Goal: Task Accomplishment & Management: Use online tool/utility

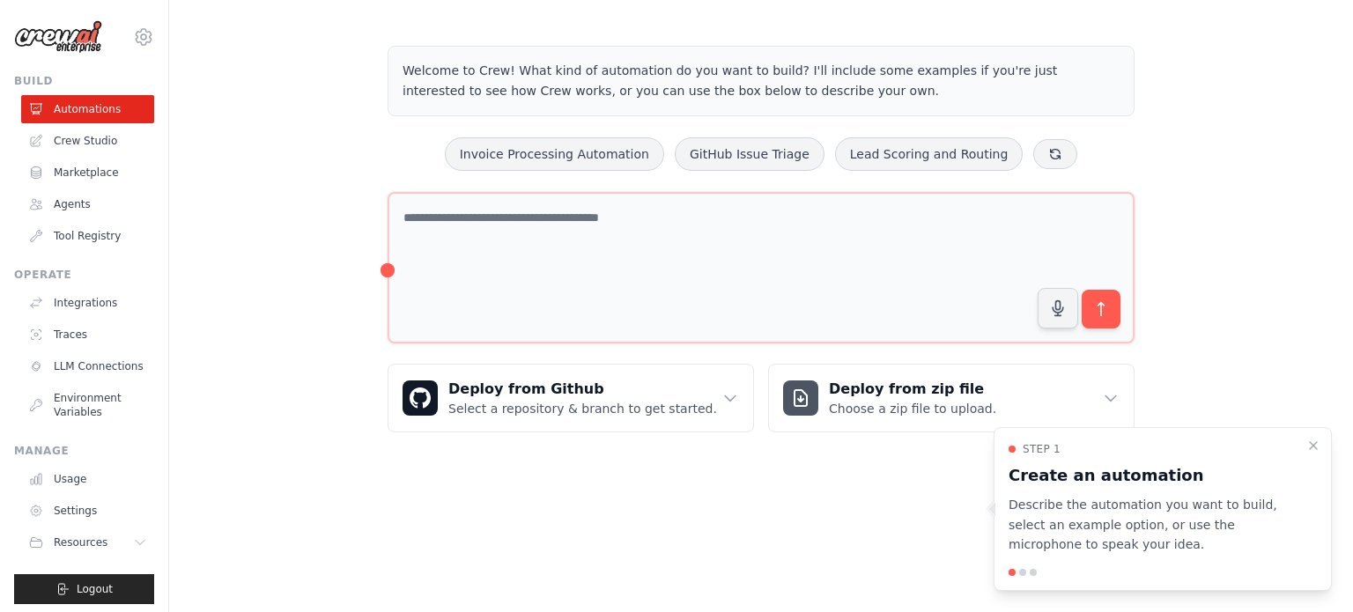
click at [1022, 576] on div at bounding box center [1162, 572] width 308 height 7
click at [1022, 572] on div at bounding box center [1022, 572] width 7 height 7
click at [1074, 535] on p "Describe the automation you want to build, select an example option, or use the…" at bounding box center [1151, 525] width 287 height 60
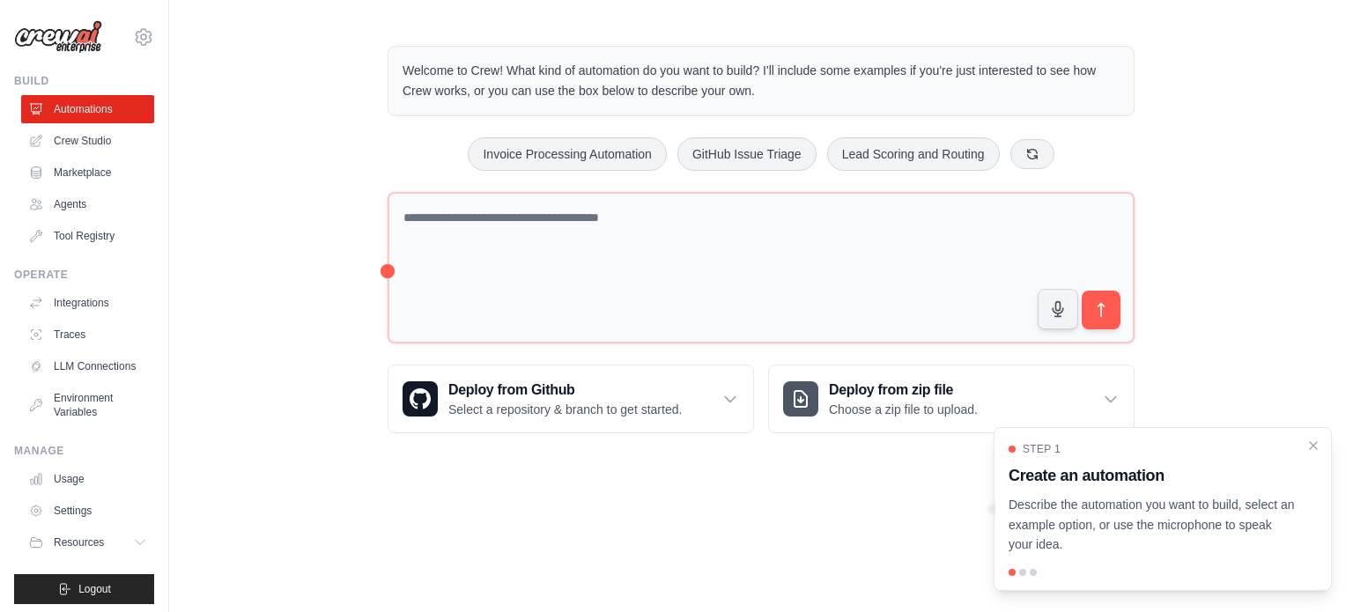
click at [1136, 506] on p "Describe the automation you want to build, select an example option, or use the…" at bounding box center [1151, 525] width 287 height 60
click at [1251, 344] on div "Welcome to Crew! What kind of automation do you want to build? I'll include som…" at bounding box center [761, 240] width 1184 height 444
click at [1254, 260] on div "Welcome to Crew! What kind of automation do you want to build? I'll include som…" at bounding box center [761, 240] width 1184 height 444
click at [331, 147] on div "Welcome to Crew! What kind of automation do you want to build? I'll include som…" at bounding box center [761, 240] width 1184 height 444
click at [353, 440] on div "Welcome to Crew! What kind of automation do you want to build? I'll include som…" at bounding box center [761, 240] width 1184 height 444
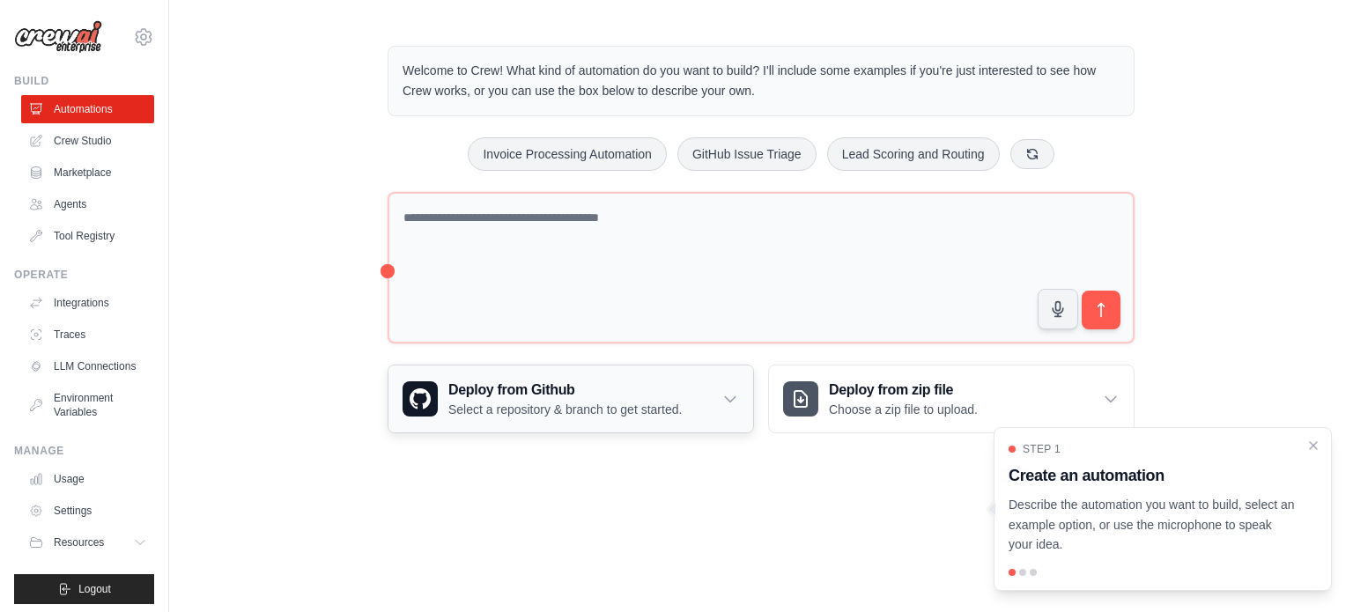
click at [742, 400] on div "Deploy from Github Select a repository & branch to get started." at bounding box center [570, 398] width 365 height 67
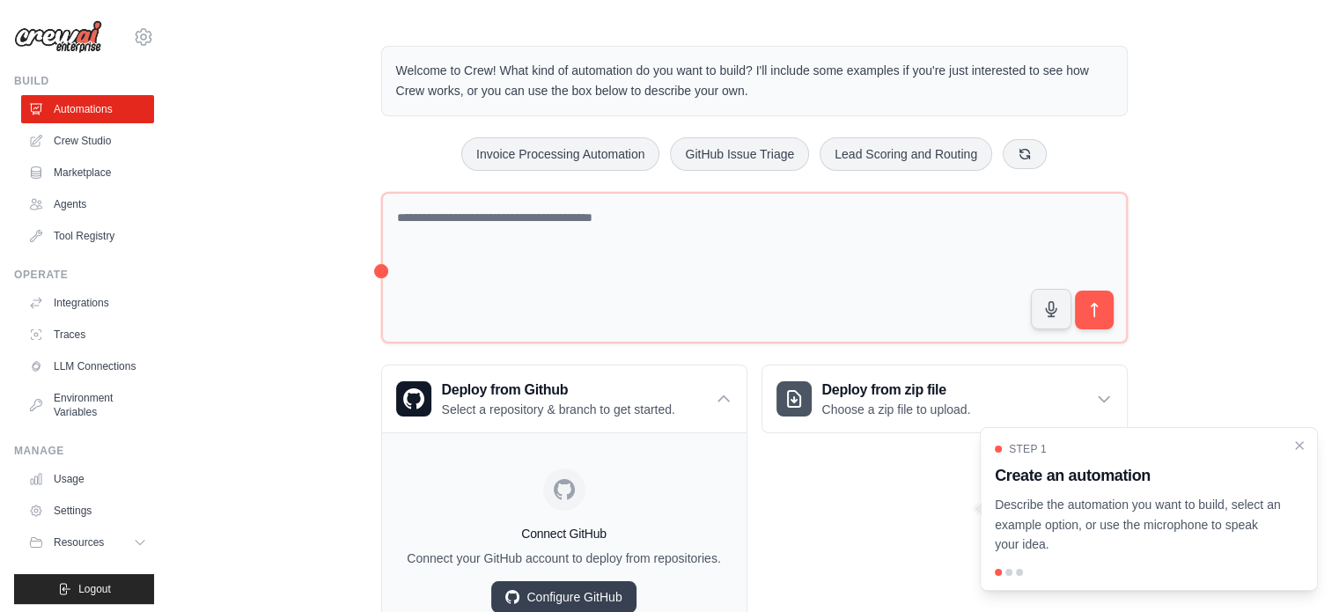
scroll to position [80, 0]
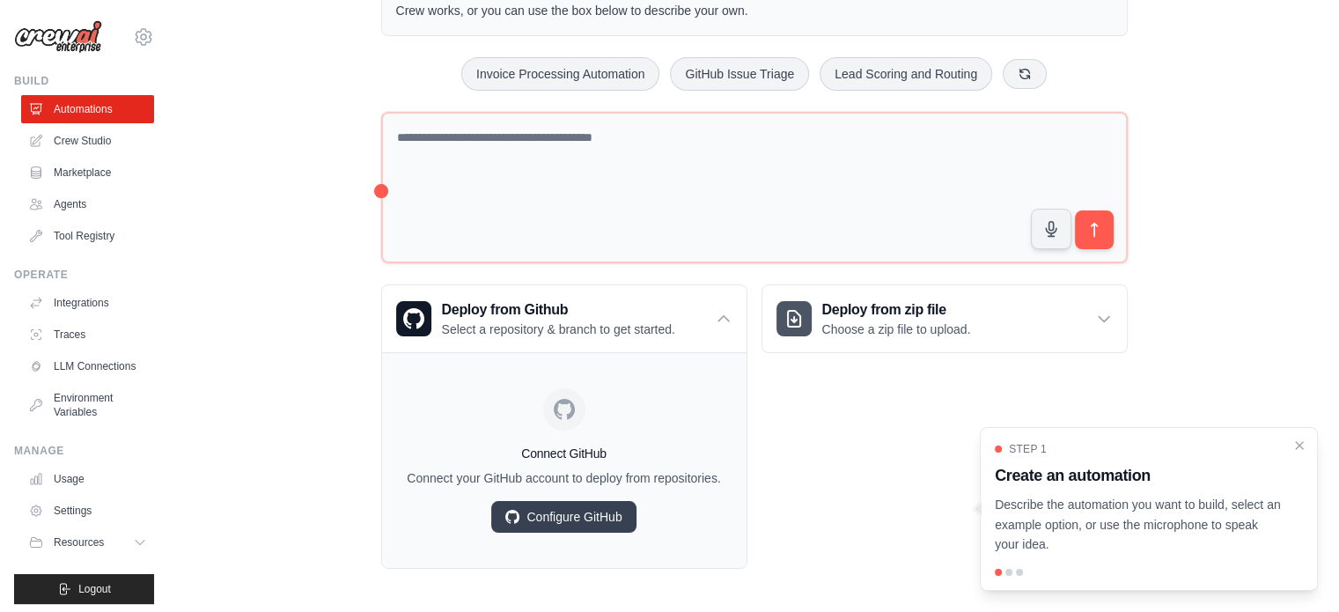
click at [826, 509] on div "Deploy from zip file Choose a zip file to upload. Upload a ZIP file containing …" at bounding box center [945, 426] width 366 height 284
click at [721, 321] on icon at bounding box center [724, 319] width 18 height 18
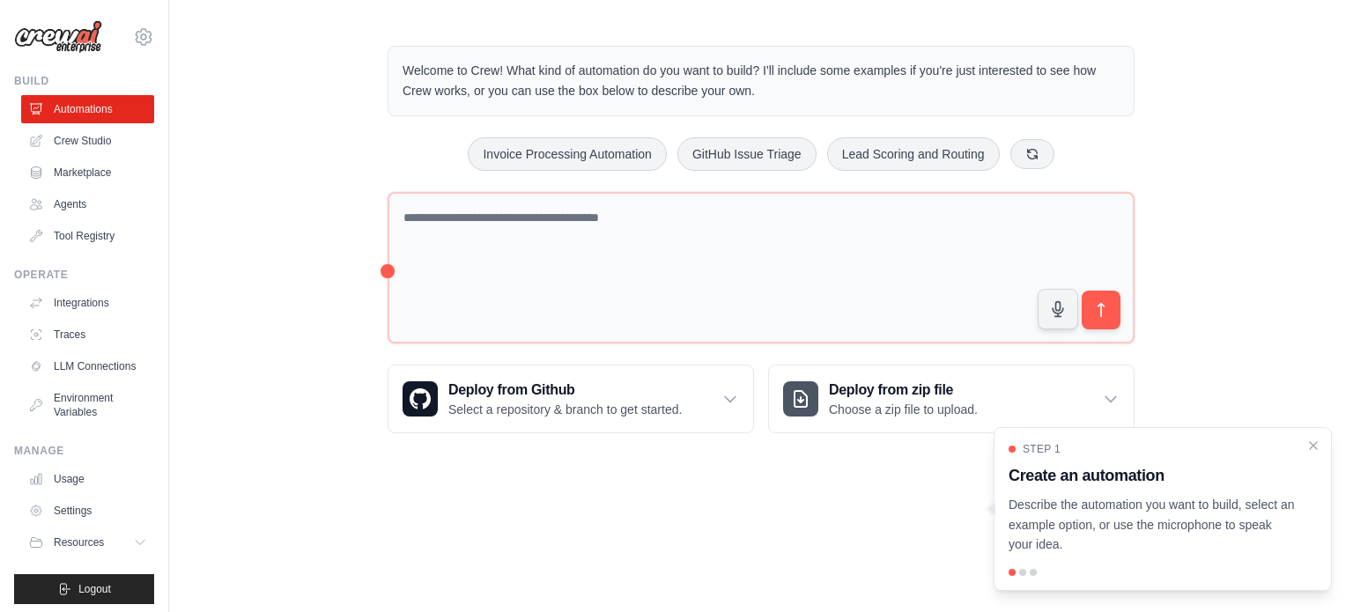
click at [785, 432] on div "Welcome to Crew! What kind of automation do you want to build? I'll include som…" at bounding box center [760, 240] width 789 height 444
click at [747, 486] on body "[PERSON_NAME][EMAIL_ADDRESS][PERSON_NAME][DOMAIN_NAME] Settings Build Automatio…" at bounding box center [676, 306] width 1353 height 612
click at [321, 362] on div "Welcome to Crew! What kind of automation do you want to build? I'll include som…" at bounding box center [761, 240] width 1184 height 444
click at [1116, 398] on icon at bounding box center [1111, 399] width 18 height 18
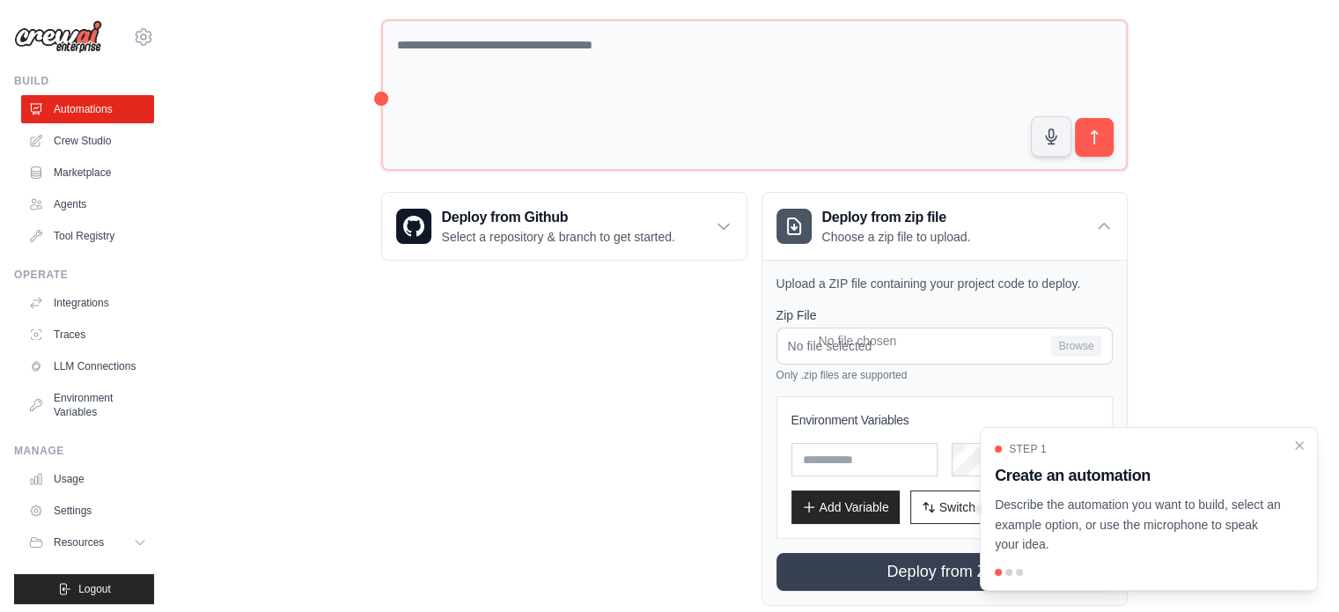
scroll to position [208, 0]
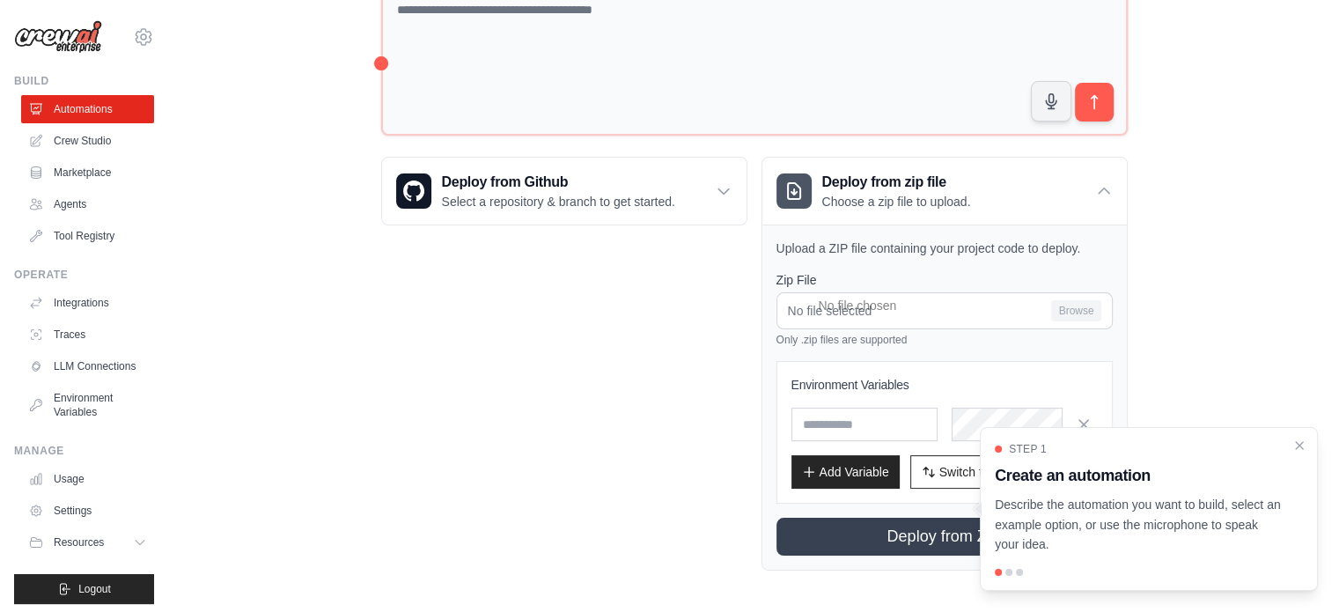
click at [417, 441] on div "Deploy from Github Select a repository & branch to get started. Connect GitHub …" at bounding box center [564, 364] width 366 height 414
click at [1298, 446] on icon "Close walkthrough" at bounding box center [1300, 444] width 8 height 8
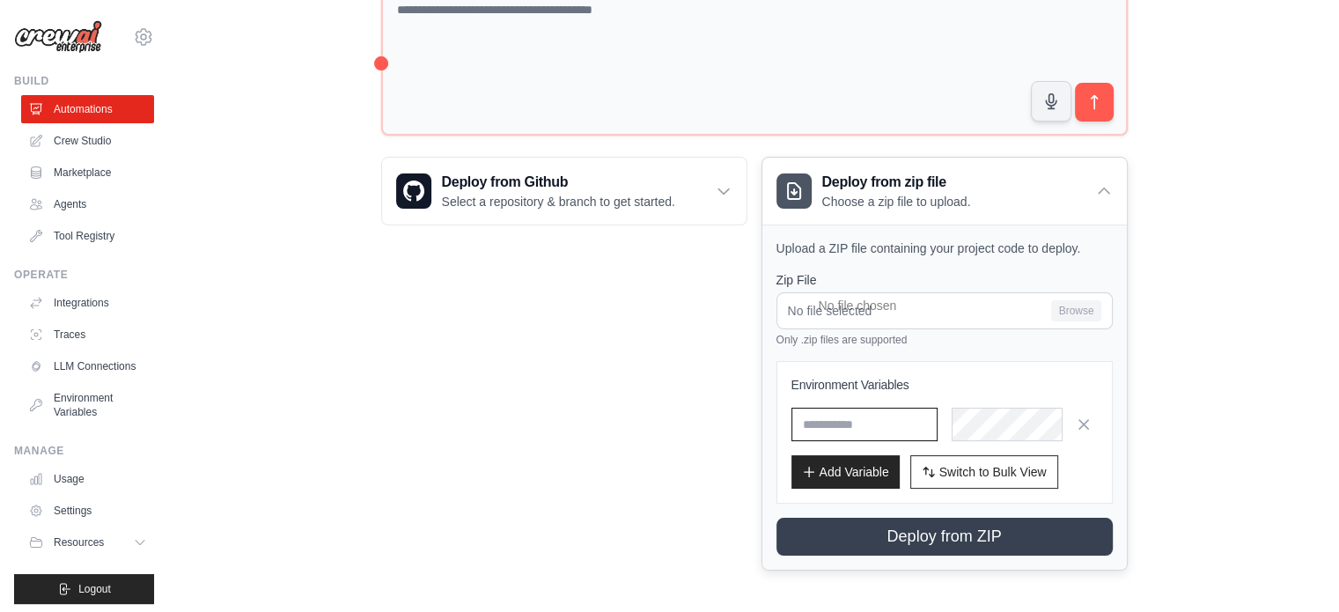
click at [874, 431] on input "text" at bounding box center [865, 424] width 146 height 33
click at [588, 469] on div "Deploy from Github Select a repository & branch to get started. Connect GitHub …" at bounding box center [564, 364] width 366 height 414
click at [1000, 478] on button "Switch to Bulk View Switch to Table View" at bounding box center [985, 470] width 148 height 33
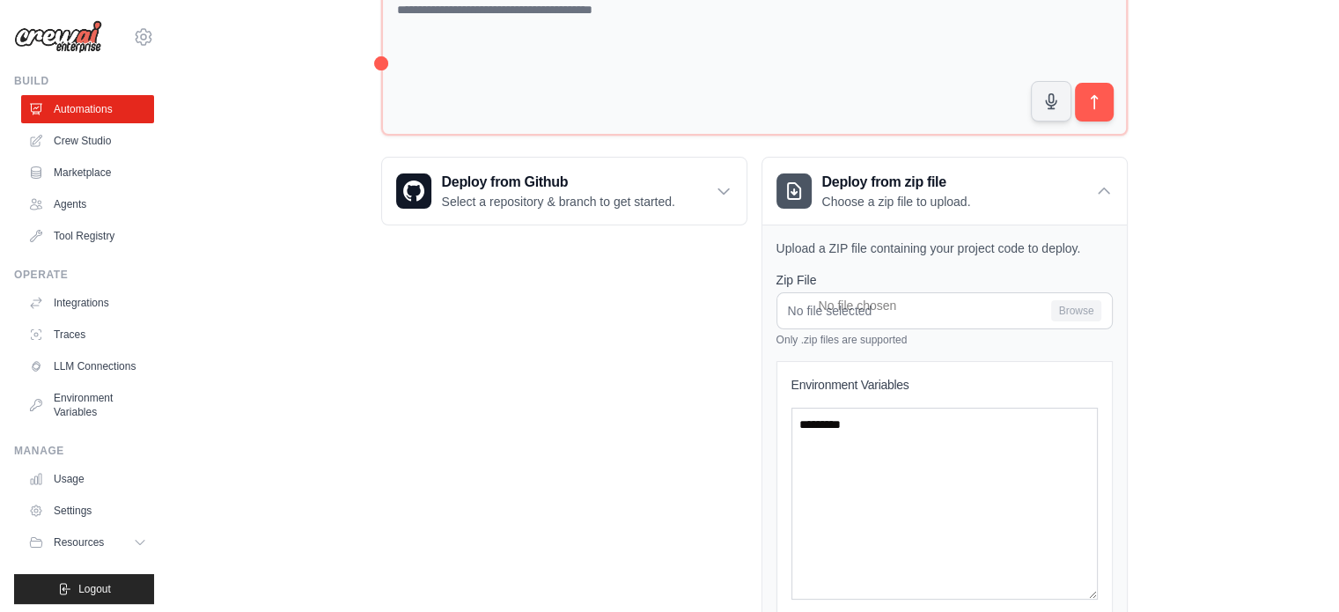
click at [697, 468] on div "Deploy from Github Select a repository & branch to get started. Connect GitHub …" at bounding box center [564, 446] width 366 height 579
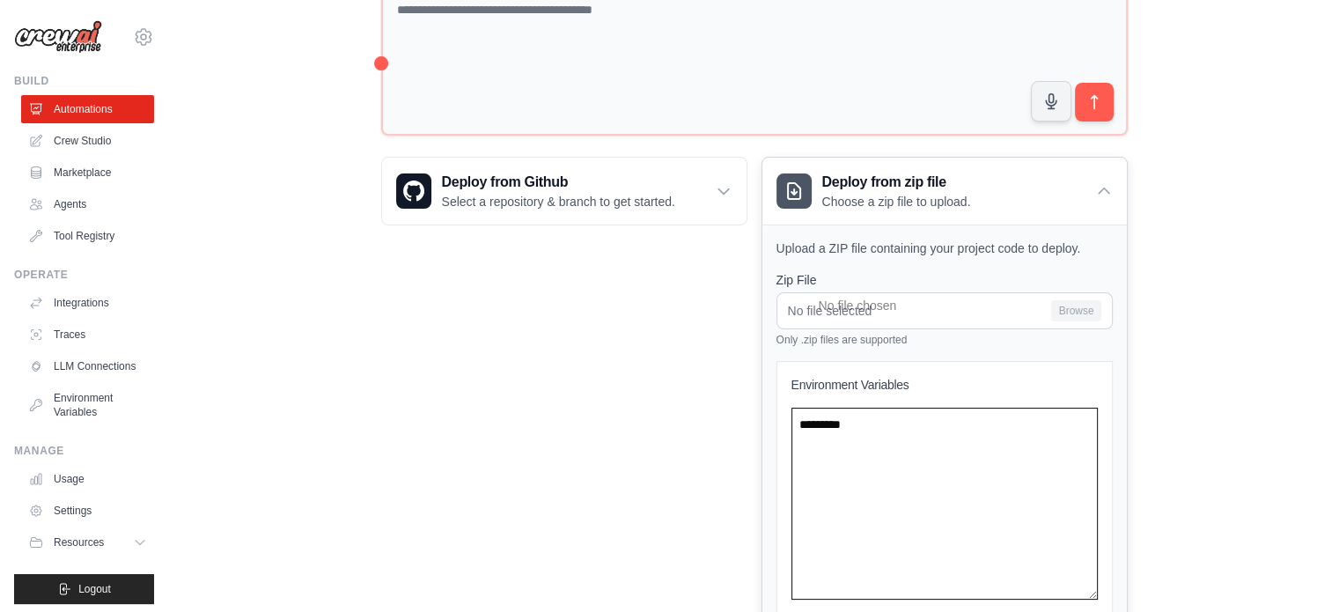
click at [818, 427] on textarea at bounding box center [945, 504] width 306 height 192
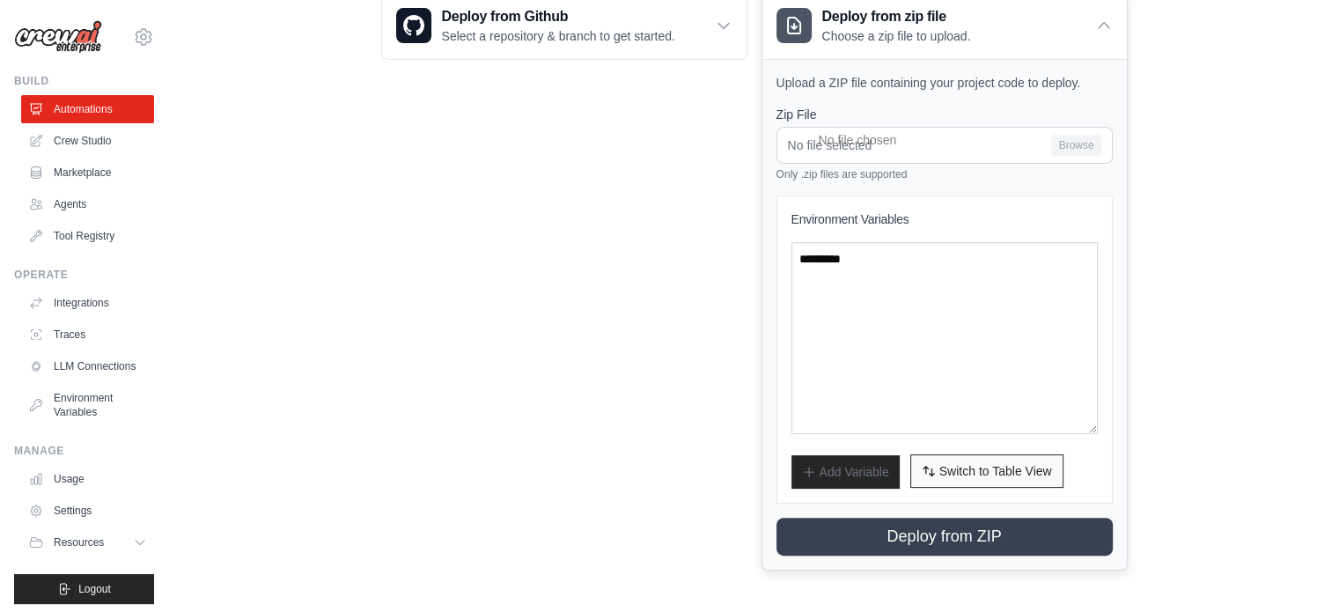
click at [966, 454] on button "Switch to Bulk View Switch to Table View" at bounding box center [987, 470] width 153 height 33
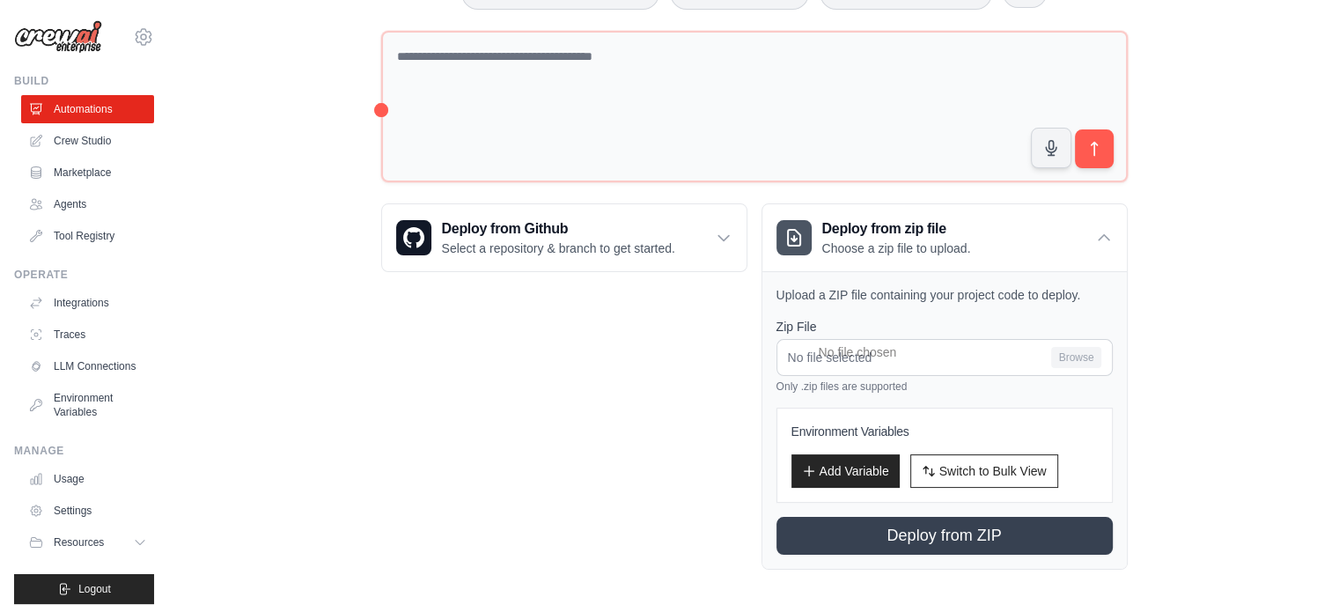
click at [628, 445] on div "Deploy from Github Select a repository & branch to get started. Connect GitHub …" at bounding box center [564, 386] width 366 height 366
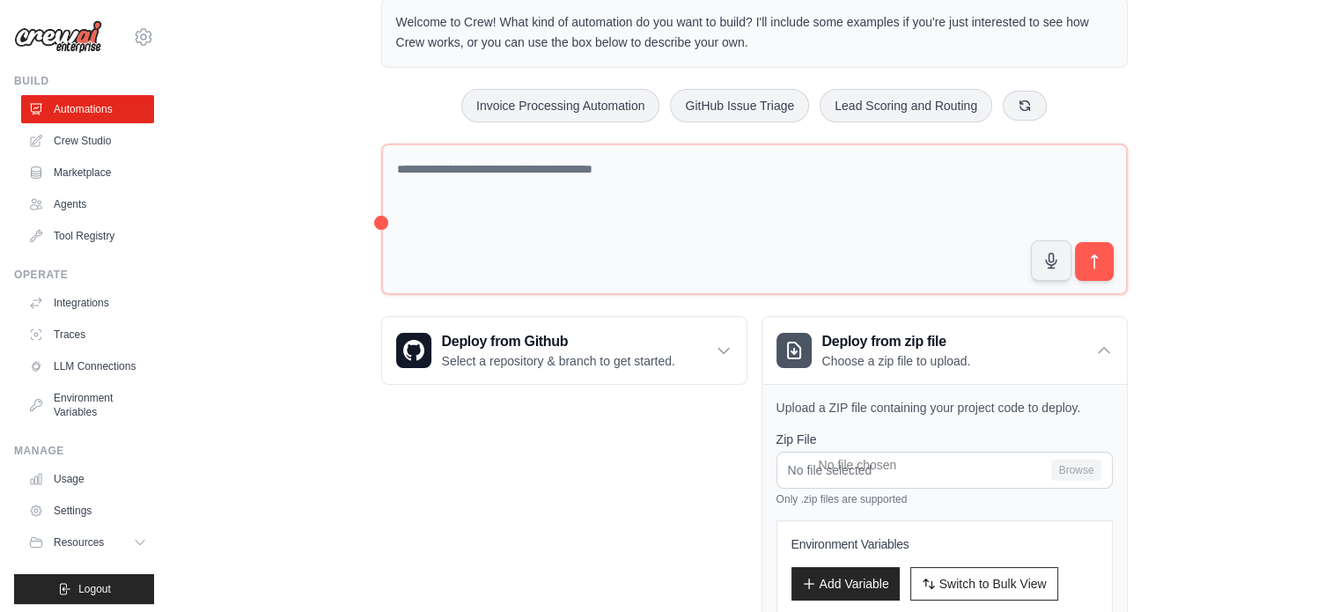
scroll to position [42, 0]
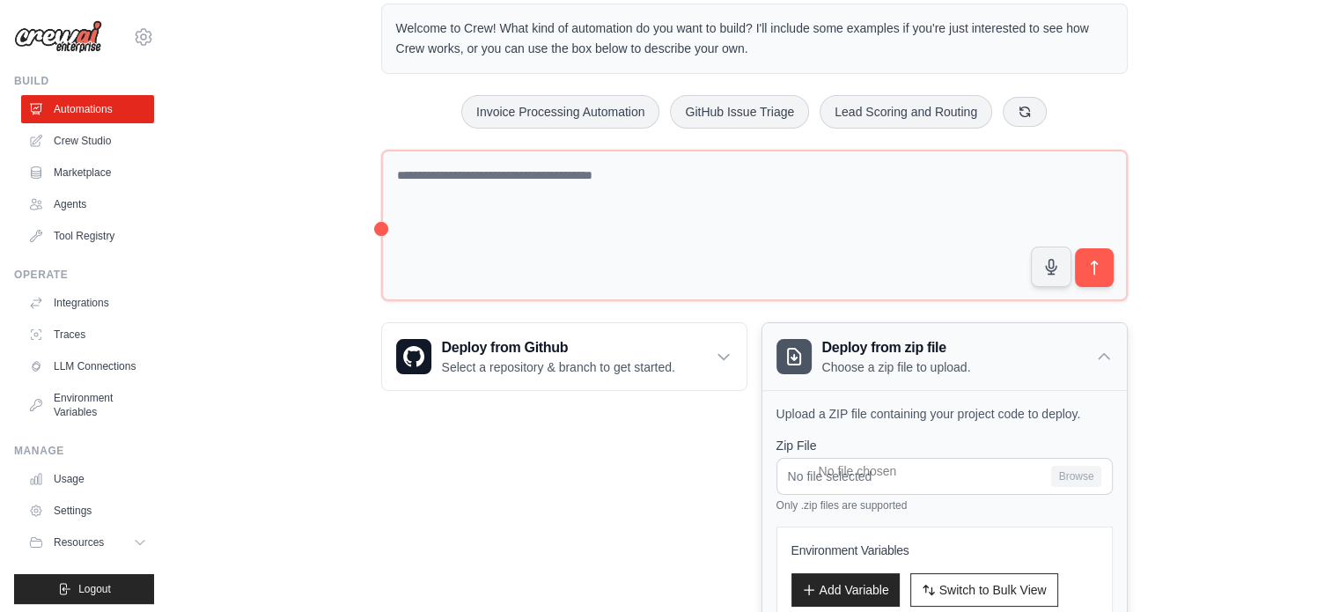
click at [1102, 343] on div "Deploy from zip file Choose a zip file to upload." at bounding box center [945, 356] width 365 height 67
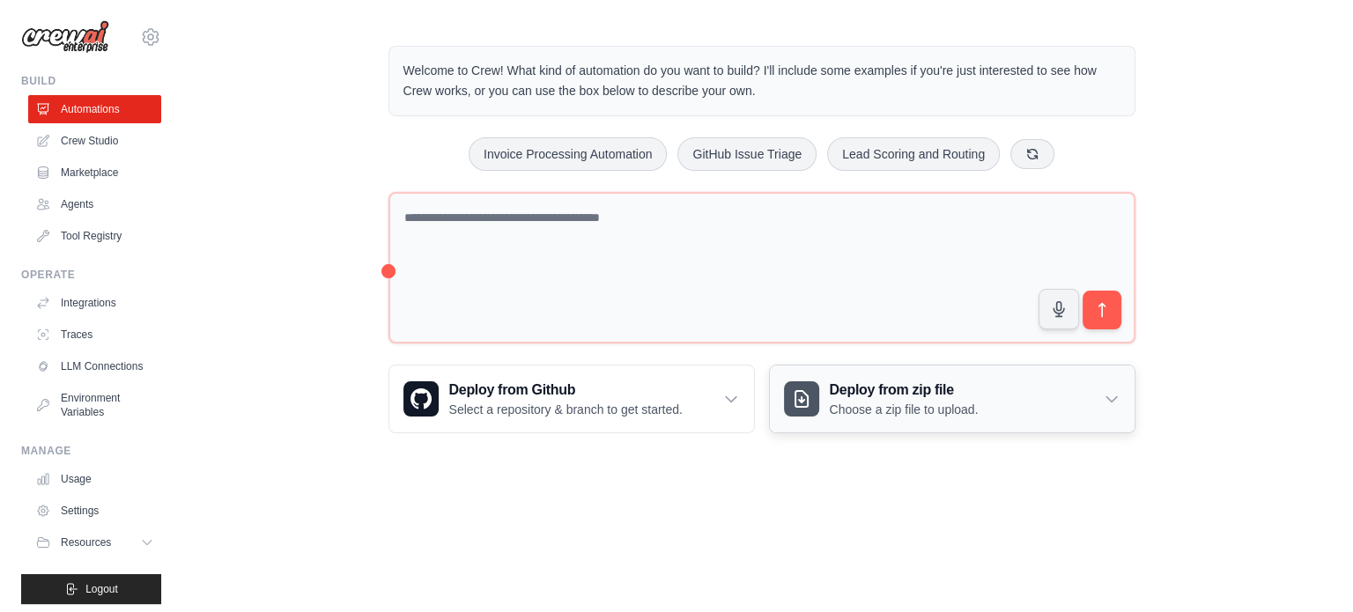
scroll to position [0, 0]
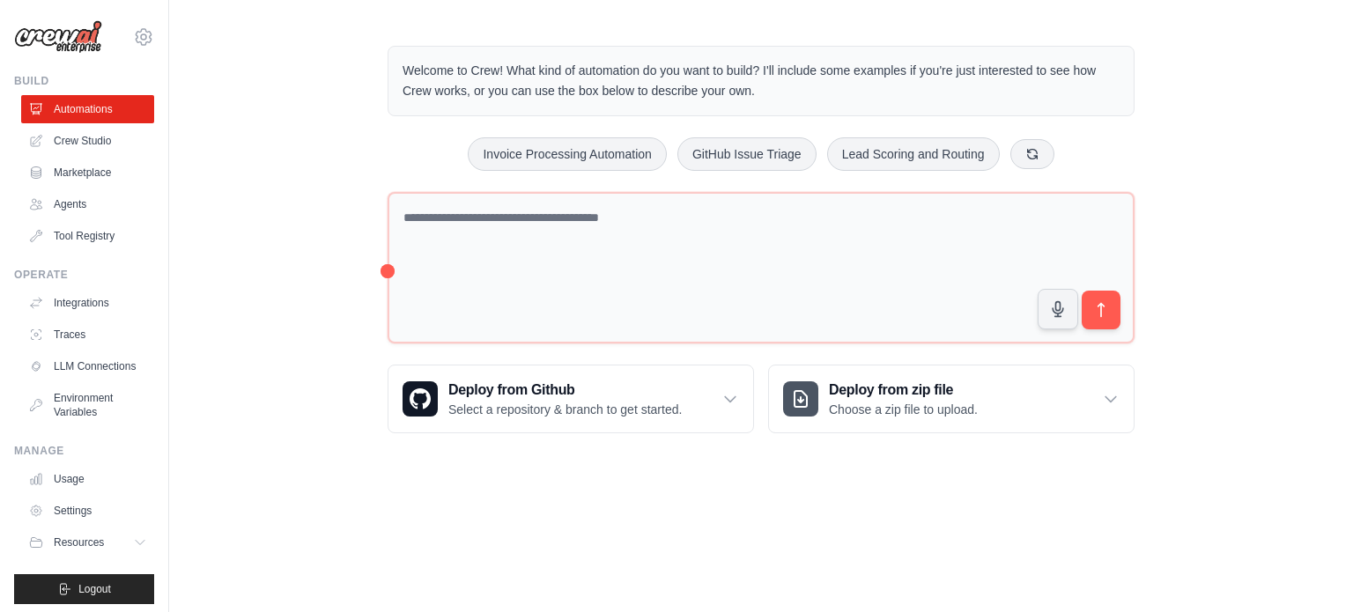
click at [593, 467] on main "Welcome to Crew! What kind of automation do you want to build? I'll include som…" at bounding box center [761, 239] width 1184 height 479
click at [109, 142] on link "Crew Studio" at bounding box center [89, 141] width 133 height 28
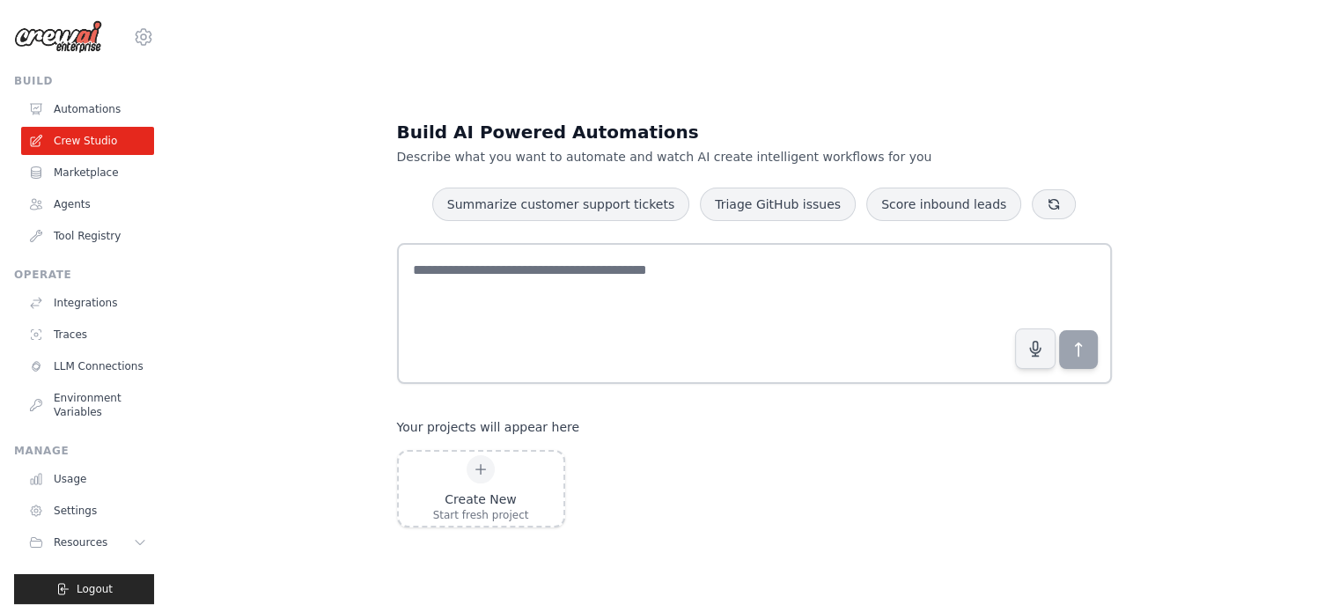
click at [508, 222] on div "Build AI Powered Automations Describe what you want to automate and watch AI cr…" at bounding box center [754, 324] width 757 height 464
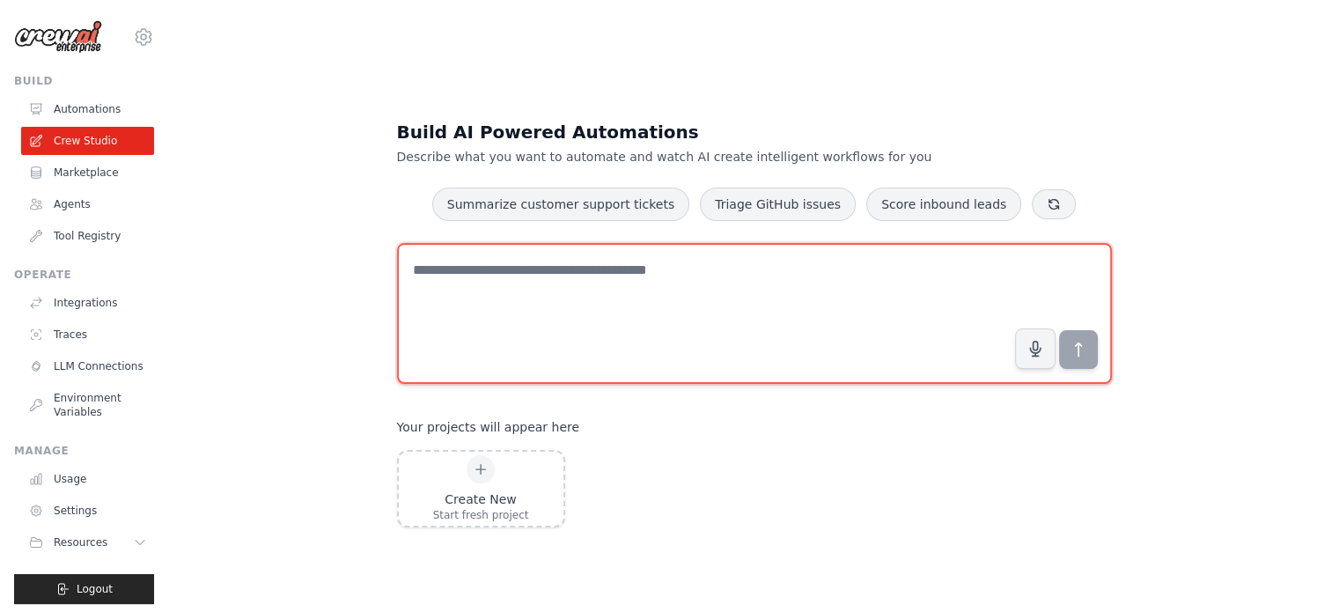
click at [558, 281] on textarea at bounding box center [754, 313] width 715 height 141
type textarea "*"
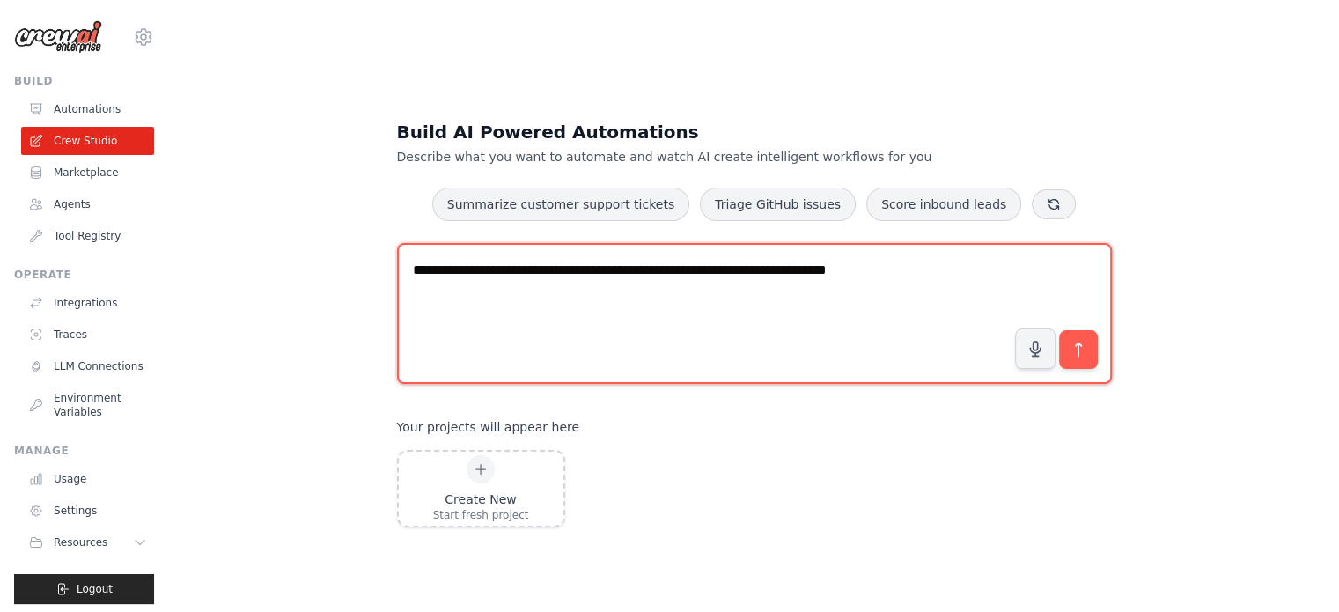
click at [536, 271] on textarea "**********" at bounding box center [754, 313] width 715 height 141
click at [542, 271] on textarea "**********" at bounding box center [754, 313] width 715 height 141
click at [980, 269] on textarea "**********" at bounding box center [754, 313] width 715 height 141
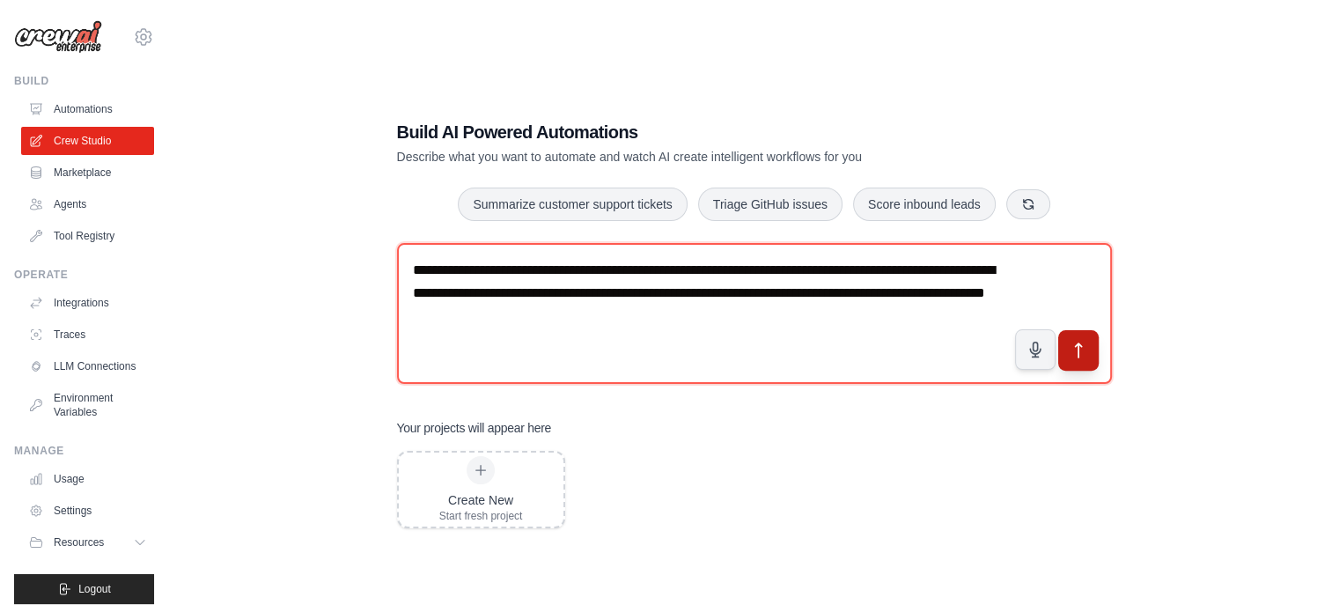
type textarea "**********"
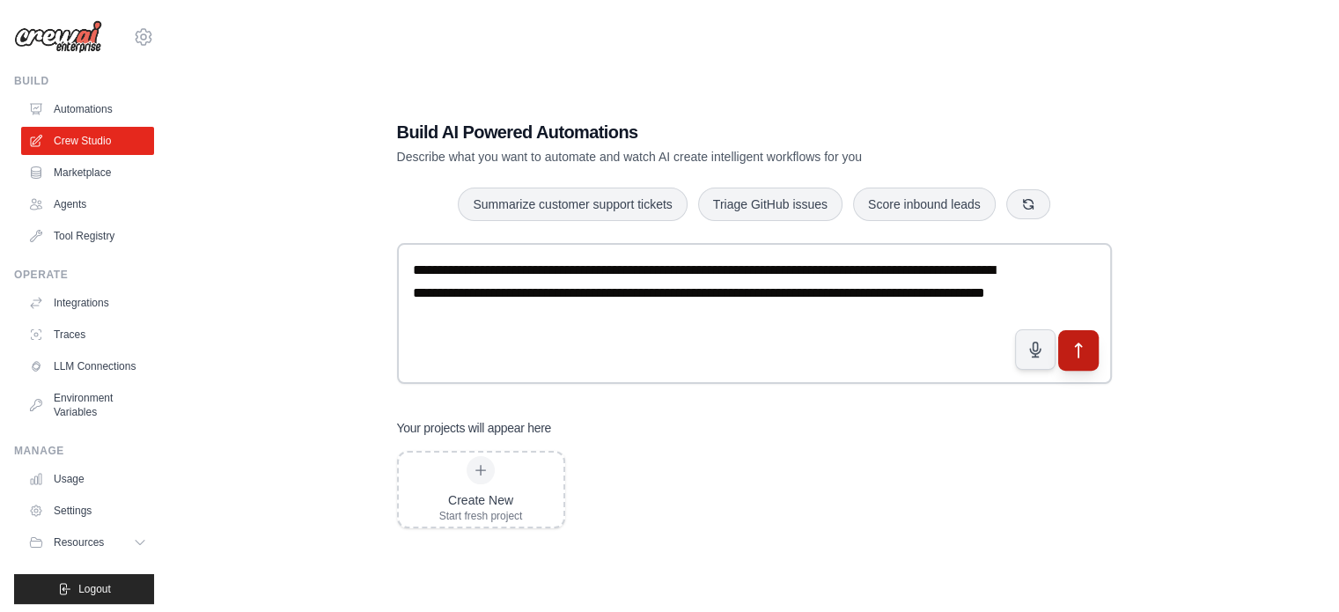
click at [1088, 358] on button "submit" at bounding box center [1078, 349] width 41 height 41
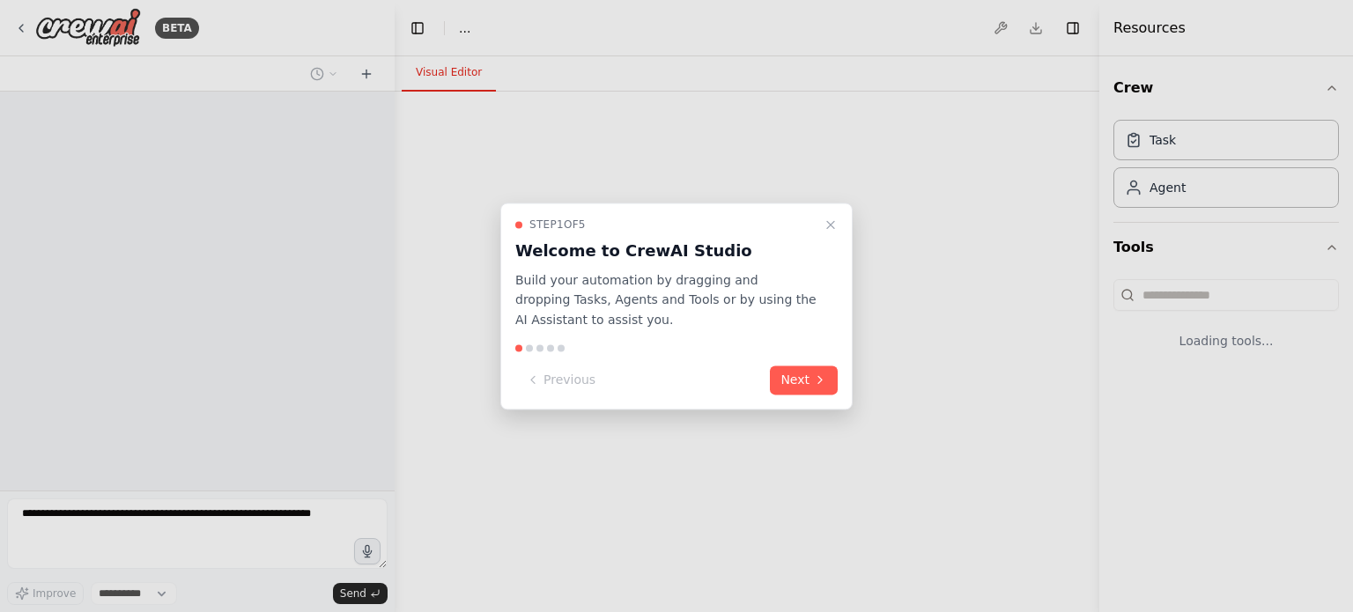
select select "****"
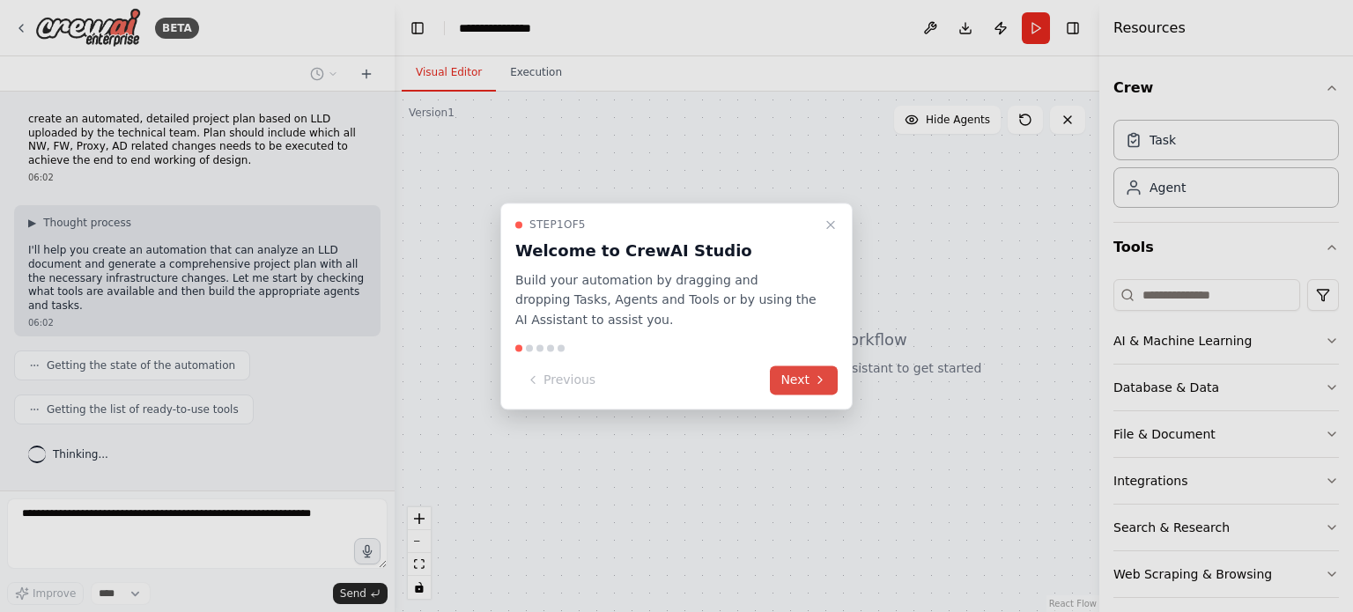
click at [800, 383] on button "Next" at bounding box center [804, 379] width 68 height 29
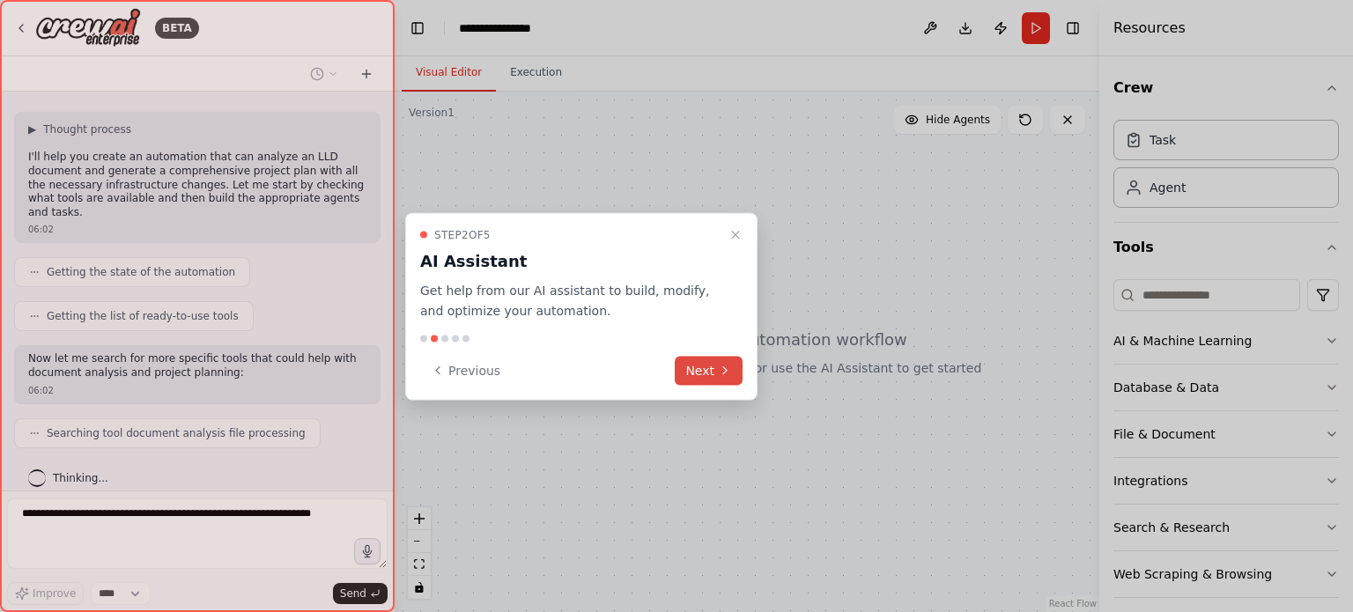
scroll to position [137, 0]
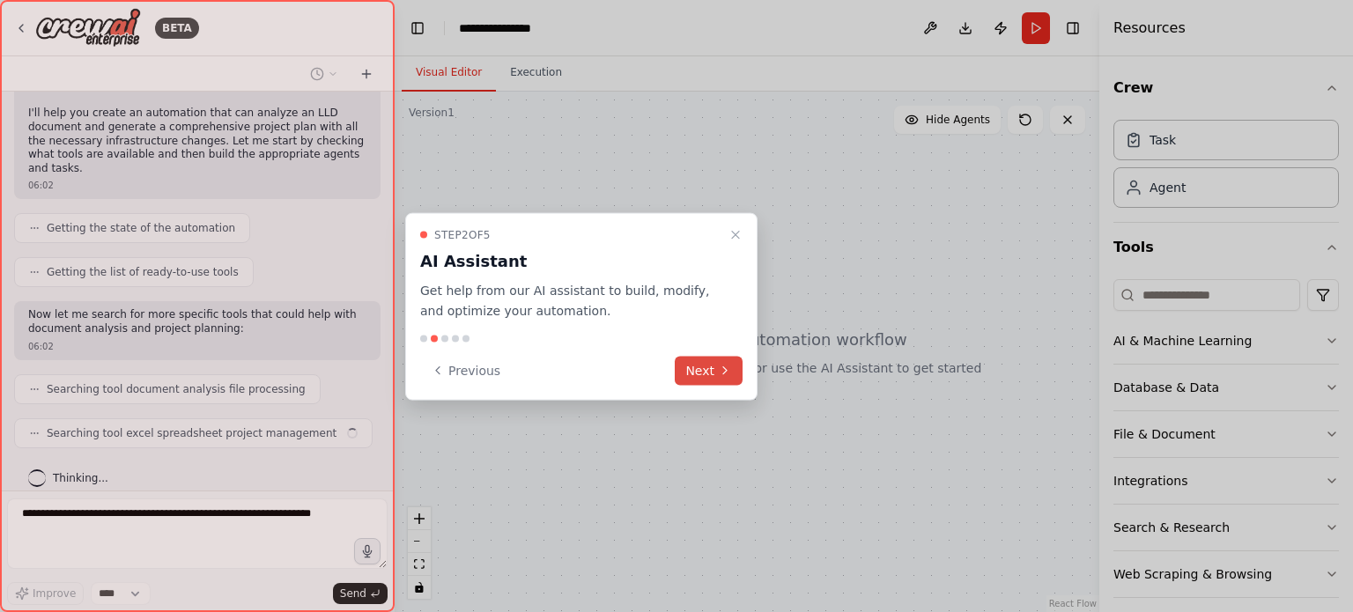
click at [689, 375] on button "Next" at bounding box center [709, 370] width 68 height 29
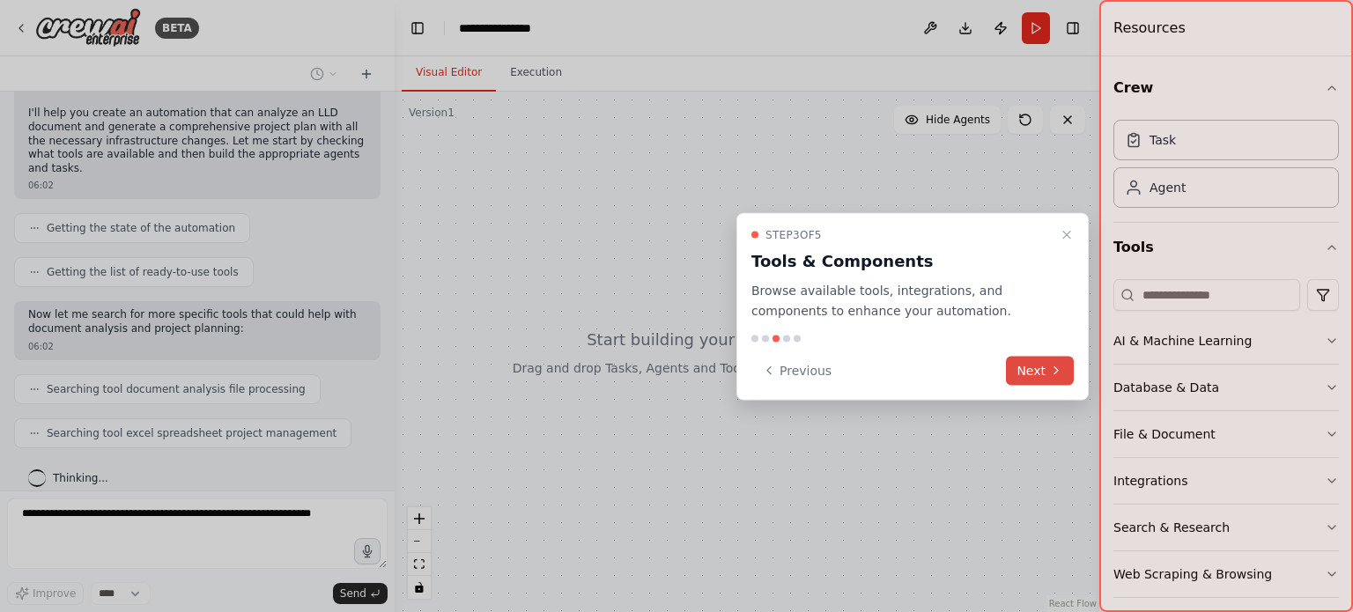
click at [1051, 376] on icon at bounding box center [1056, 371] width 14 height 14
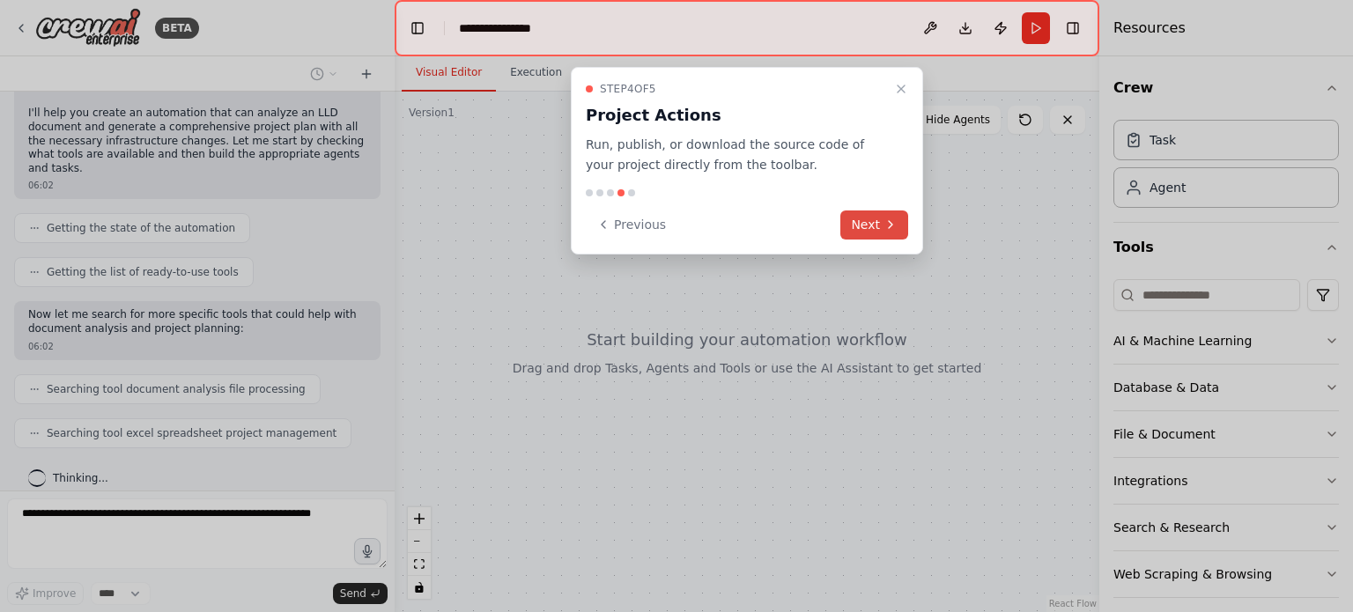
click at [874, 221] on button "Next" at bounding box center [874, 224] width 68 height 29
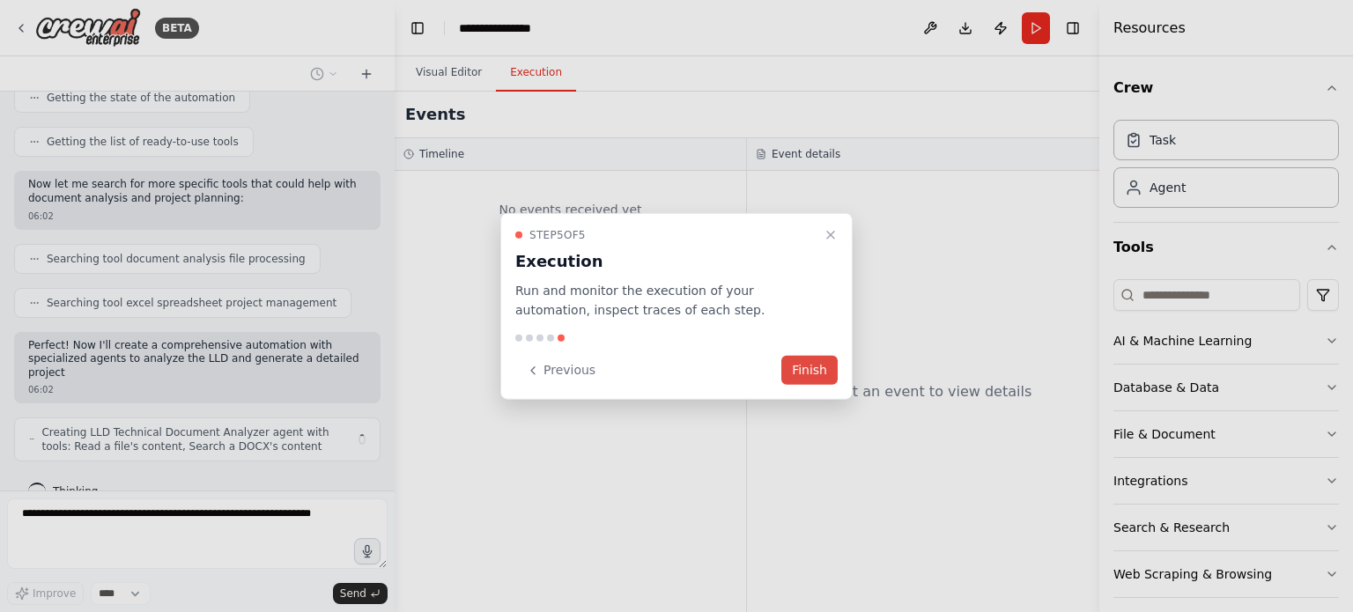
scroll to position [282, 0]
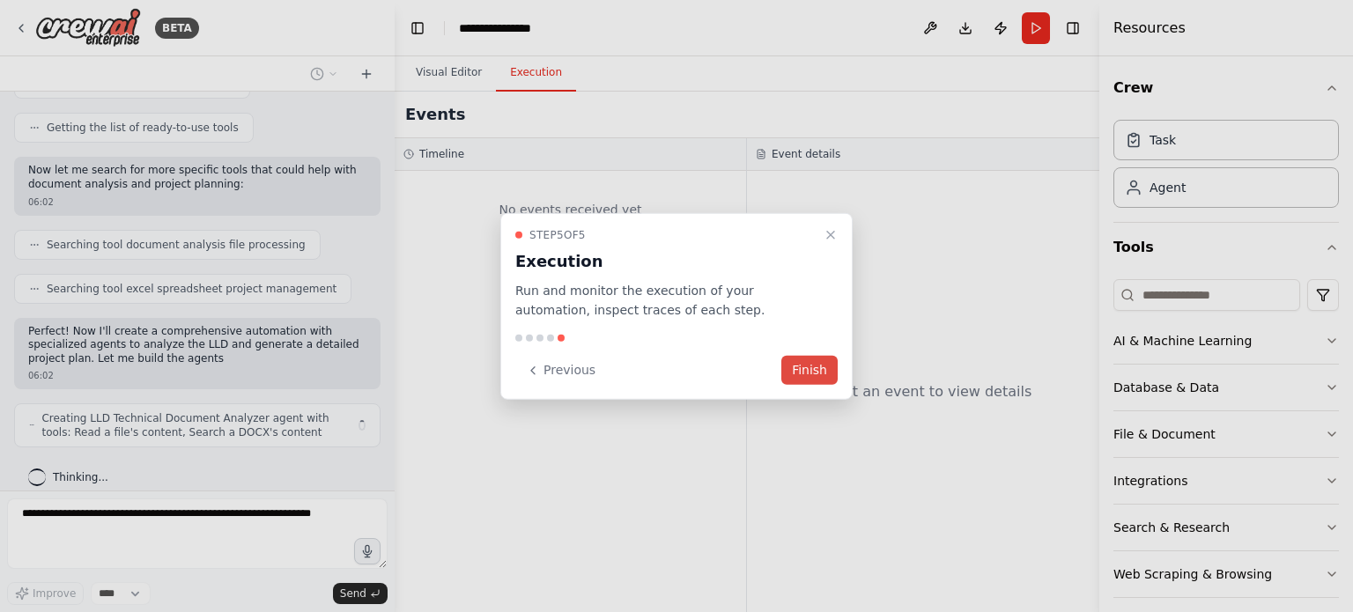
click at [822, 363] on button "Finish" at bounding box center [809, 370] width 56 height 29
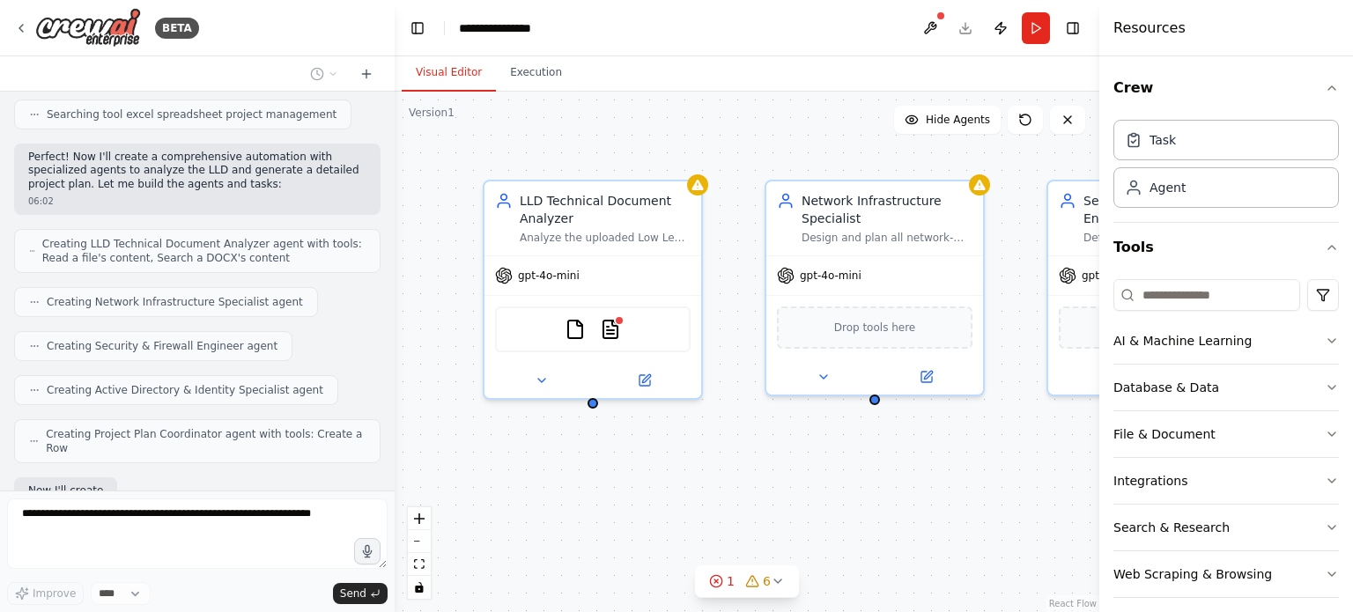
scroll to position [558, 0]
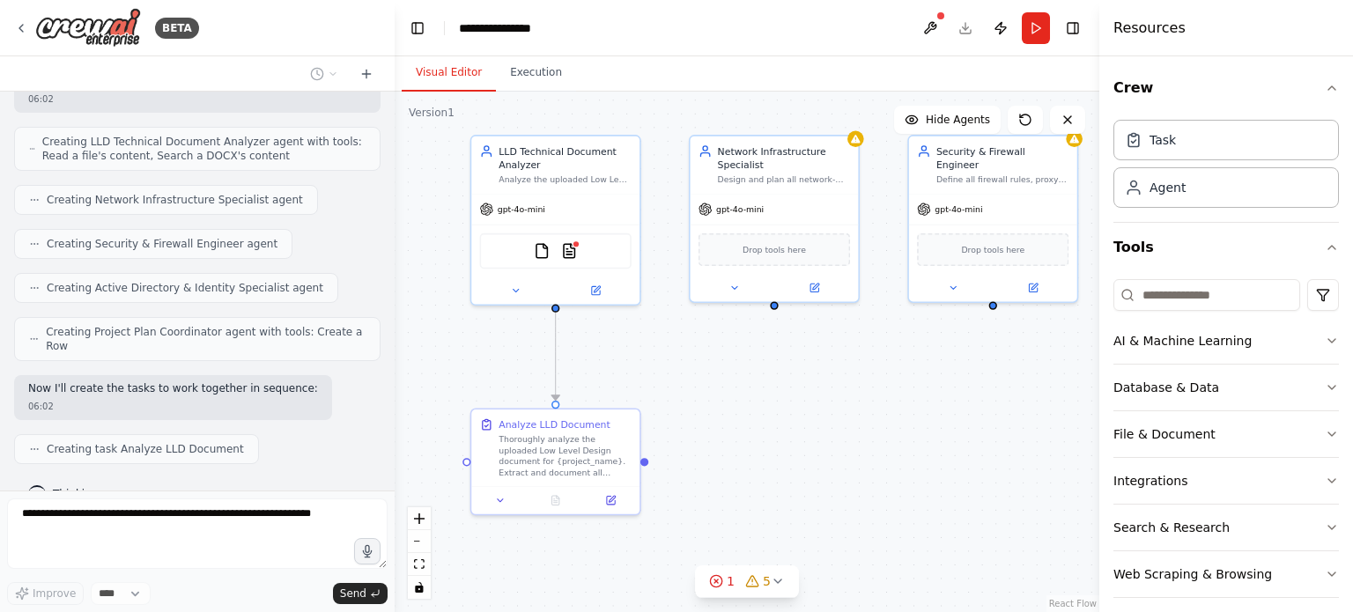
drag, startPoint x: 915, startPoint y: 488, endPoint x: 808, endPoint y: 376, distance: 155.1
click at [808, 376] on div ".deletable-edge-delete-btn { width: 20px; height: 20px; border: 0px solid #ffff…" at bounding box center [747, 352] width 705 height 520
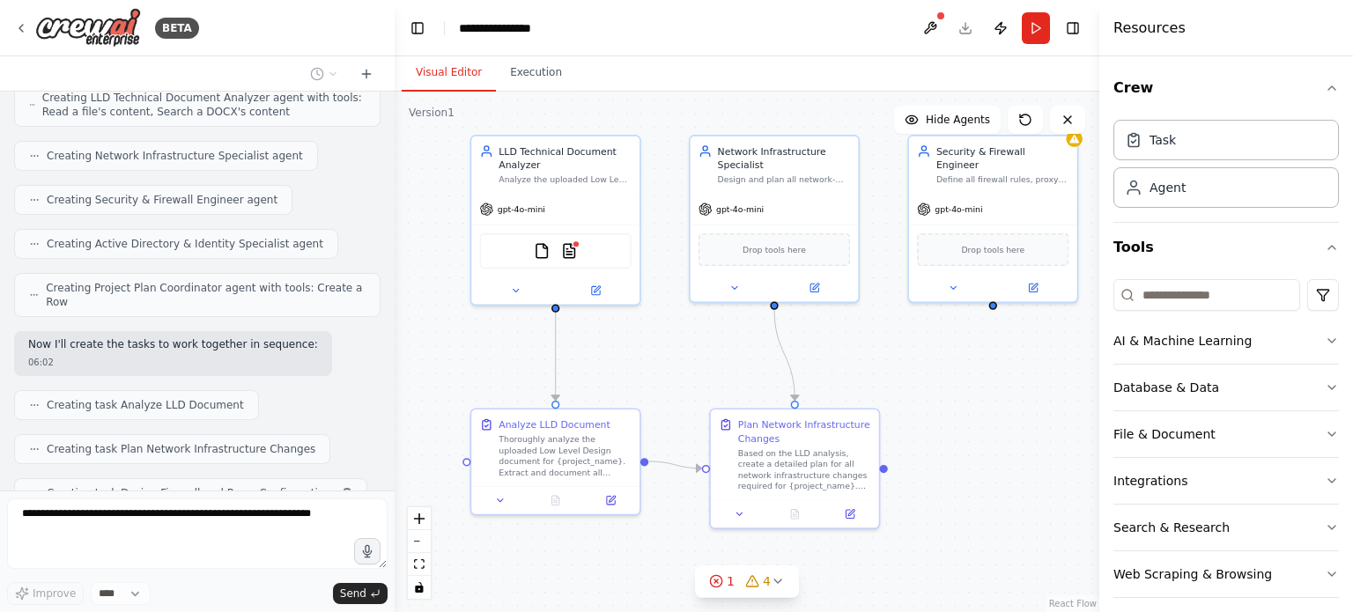
scroll to position [646, 0]
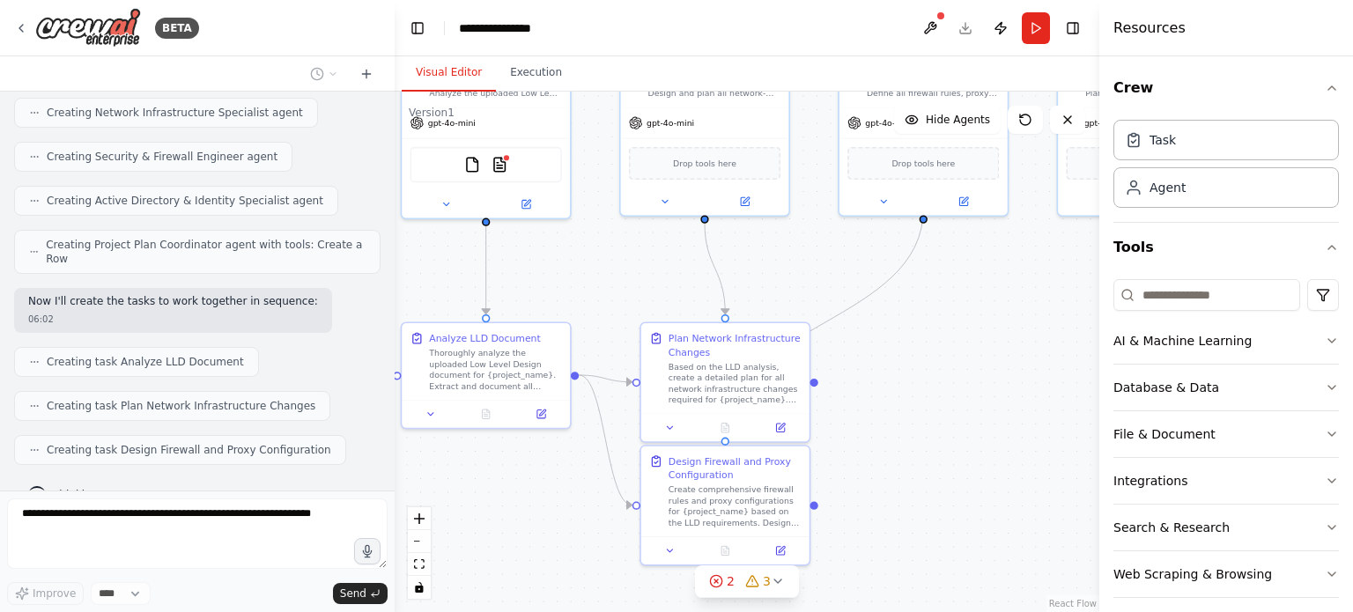
drag, startPoint x: 1029, startPoint y: 501, endPoint x: 960, endPoint y: 415, distance: 110.9
click at [960, 415] on div ".deletable-edge-delete-btn { width: 20px; height: 20px; border: 0px solid #ffff…" at bounding box center [747, 352] width 705 height 520
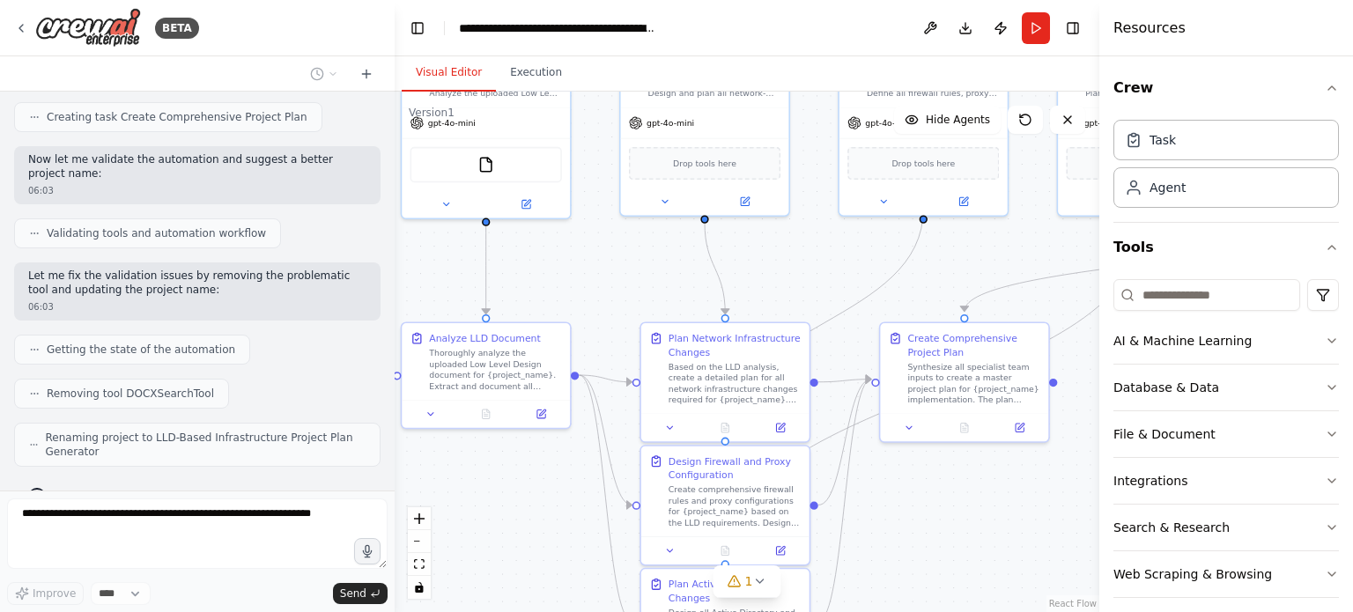
scroll to position [1110, 0]
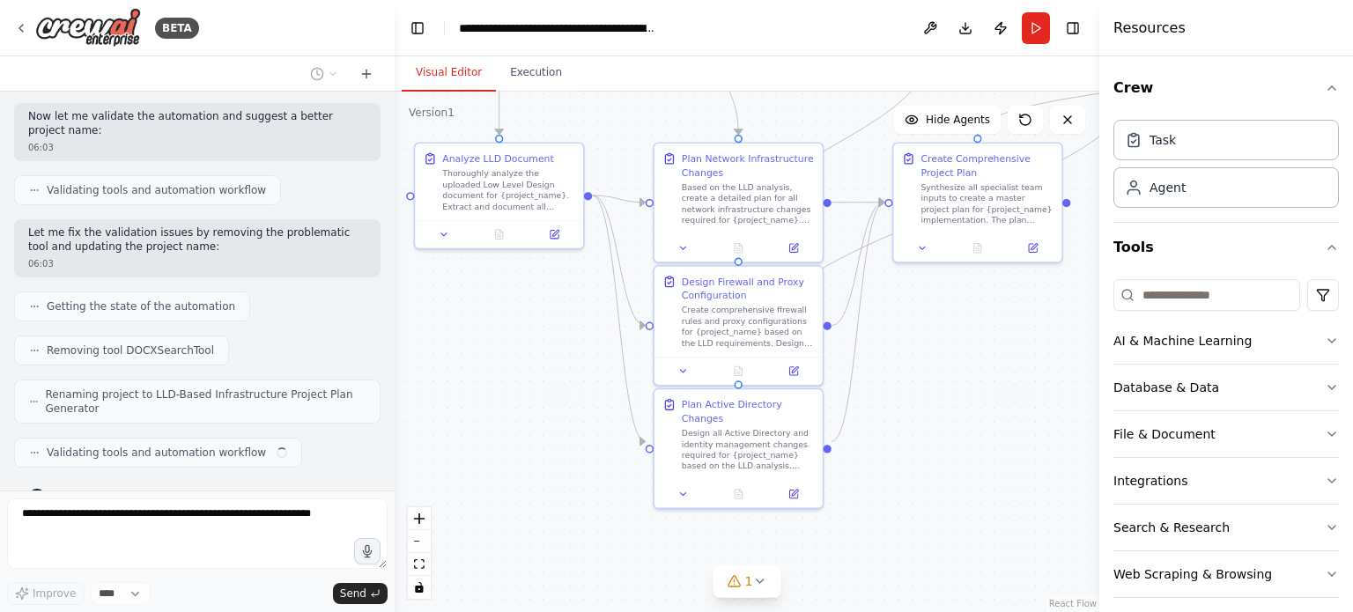
drag, startPoint x: 938, startPoint y: 552, endPoint x: 951, endPoint y: 358, distance: 194.2
click at [951, 358] on div ".deletable-edge-delete-btn { width: 20px; height: 20px; border: 0px solid #ffff…" at bounding box center [747, 352] width 705 height 520
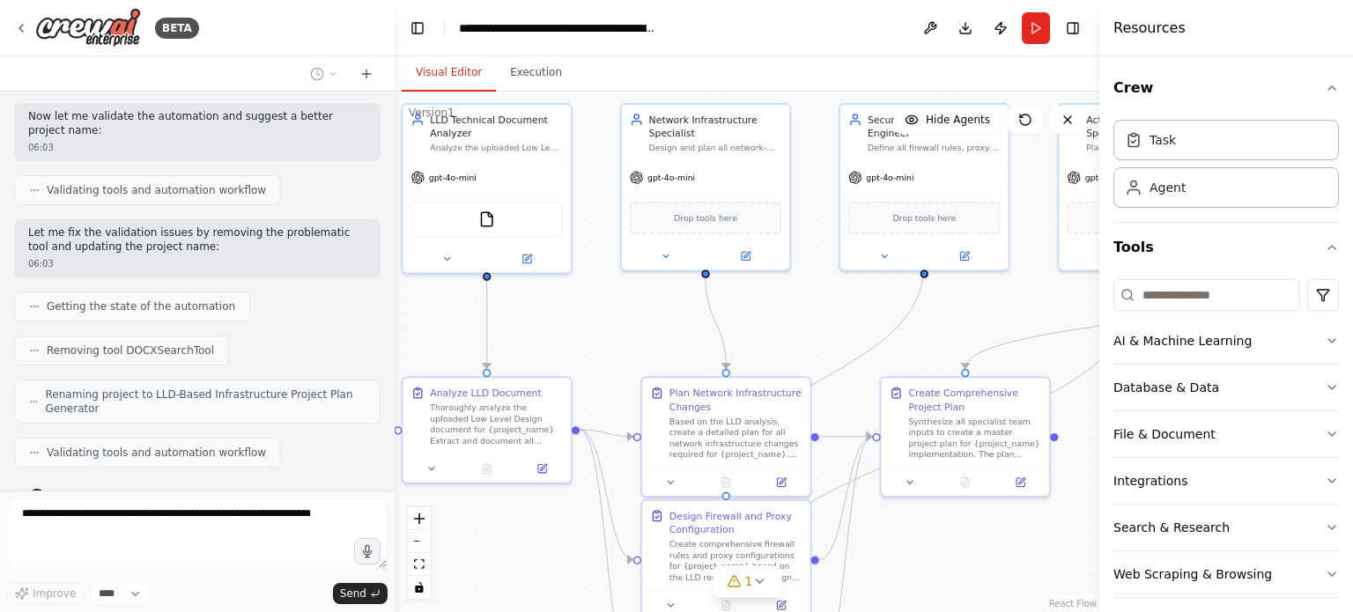
drag, startPoint x: 951, startPoint y: 358, endPoint x: 939, endPoint y: 607, distance: 248.7
click at [939, 607] on div ".deletable-edge-delete-btn { width: 20px; height: 20px; border: 0px solid #ffff…" at bounding box center [747, 352] width 705 height 520
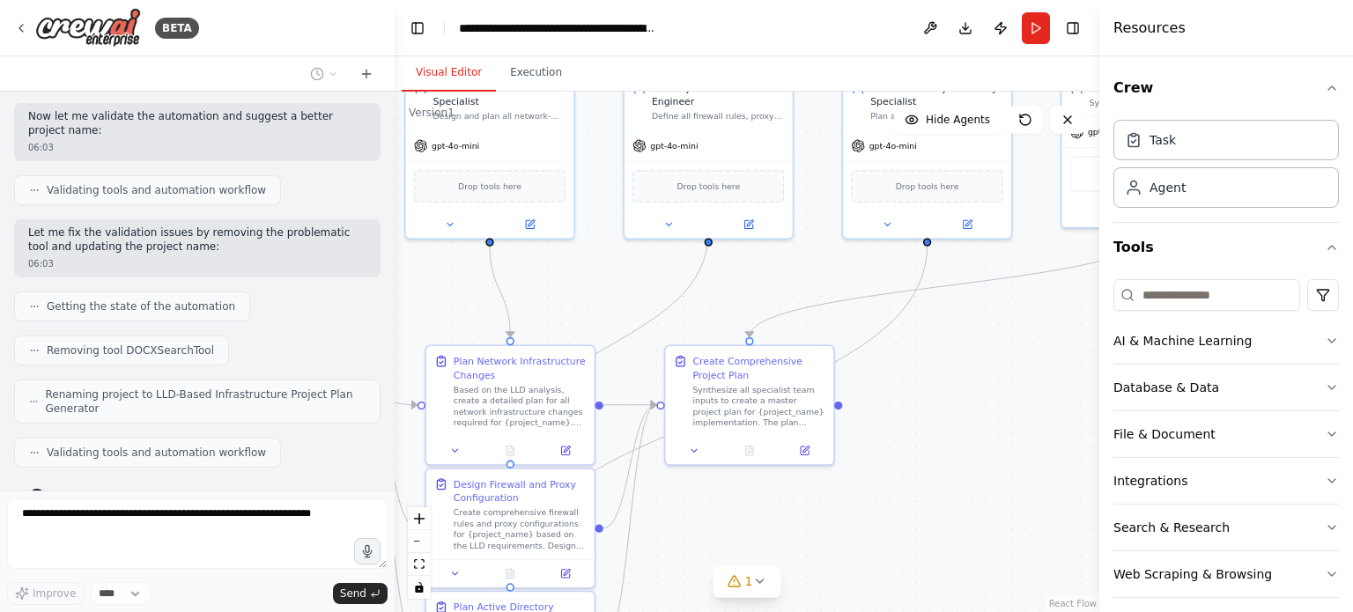
drag, startPoint x: 835, startPoint y: 319, endPoint x: 550, endPoint y: 275, distance: 287.8
click at [550, 275] on div ".deletable-edge-delete-btn { width: 20px; height: 20px; border: 0px solid #ffff…" at bounding box center [747, 352] width 705 height 520
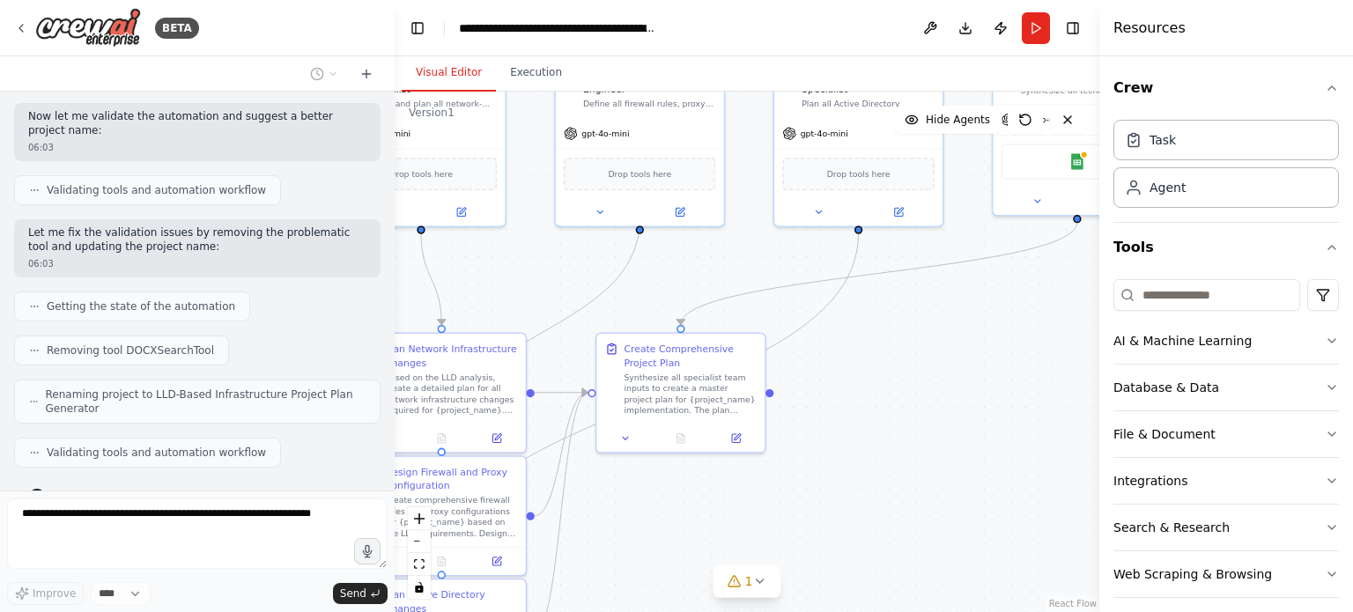
drag, startPoint x: 818, startPoint y: 506, endPoint x: 565, endPoint y: 484, distance: 253.6
click at [565, 484] on div ".deletable-edge-delete-btn { width: 20px; height: 20px; border: 0px solid #ffff…" at bounding box center [747, 352] width 705 height 520
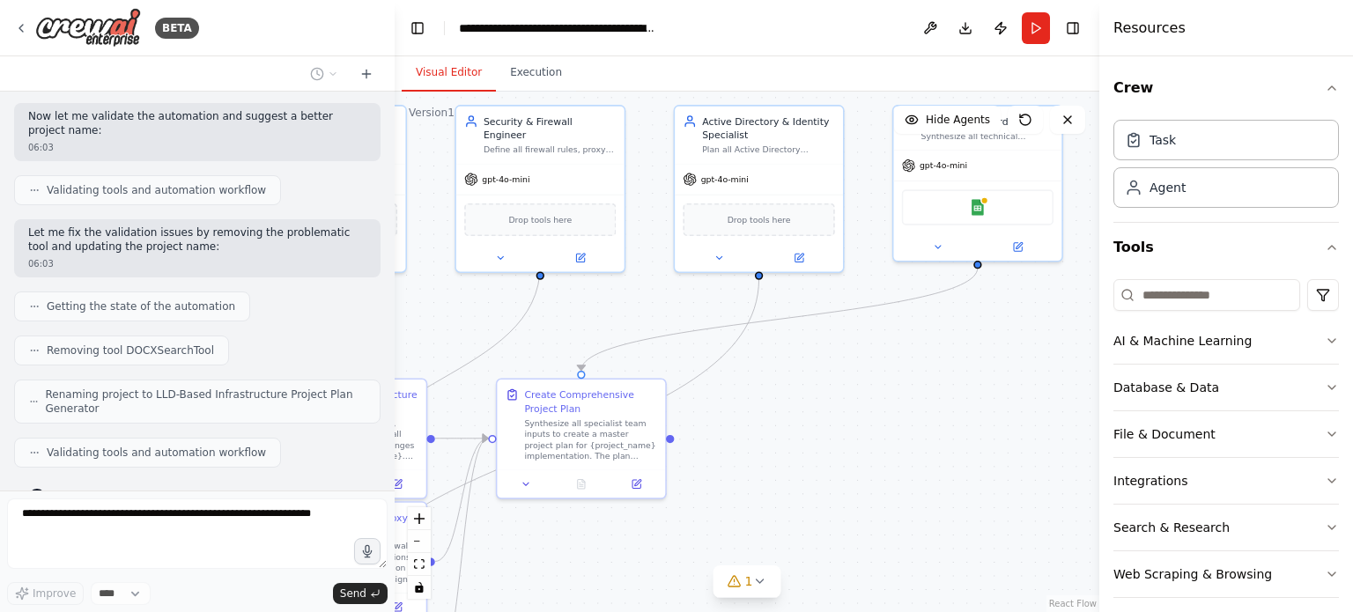
drag, startPoint x: 565, startPoint y: 484, endPoint x: 719, endPoint y: 551, distance: 167.2
click at [719, 551] on div ".deletable-edge-delete-btn { width: 20px; height: 20px; border: 0px solid #ffff…" at bounding box center [747, 352] width 705 height 520
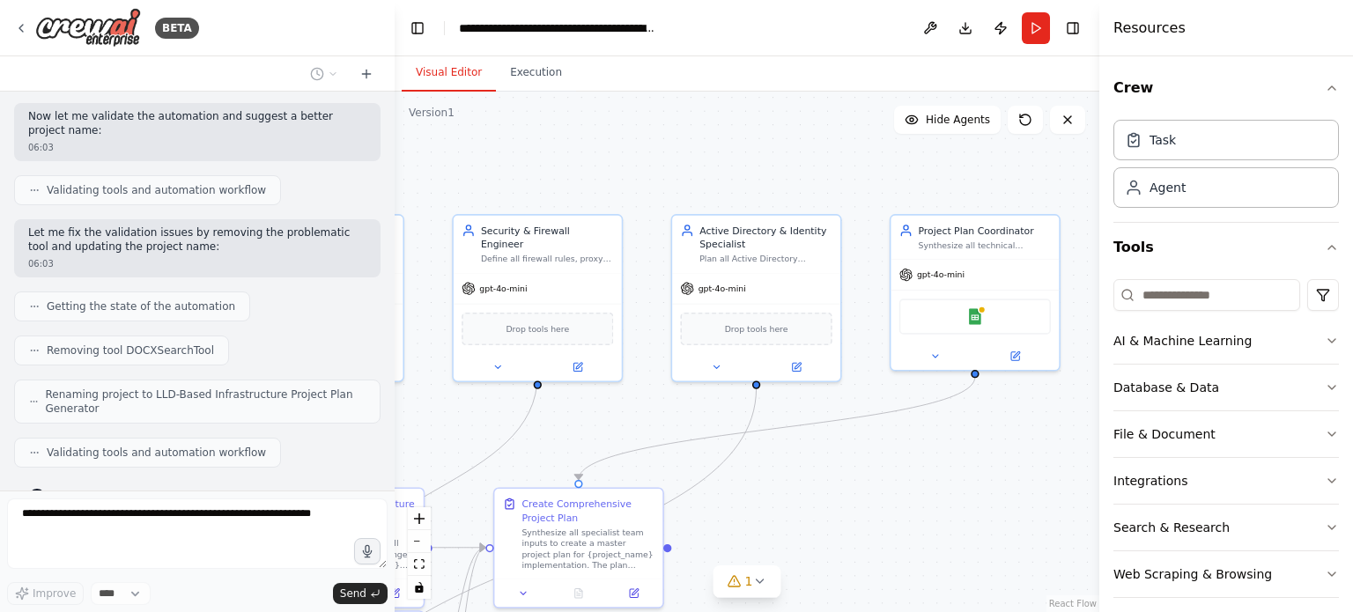
drag, startPoint x: 781, startPoint y: 432, endPoint x: 779, endPoint y: 542, distance: 109.2
click at [779, 542] on div ".deletable-edge-delete-btn { width: 20px; height: 20px; border: 0px solid #ffff…" at bounding box center [747, 352] width 705 height 520
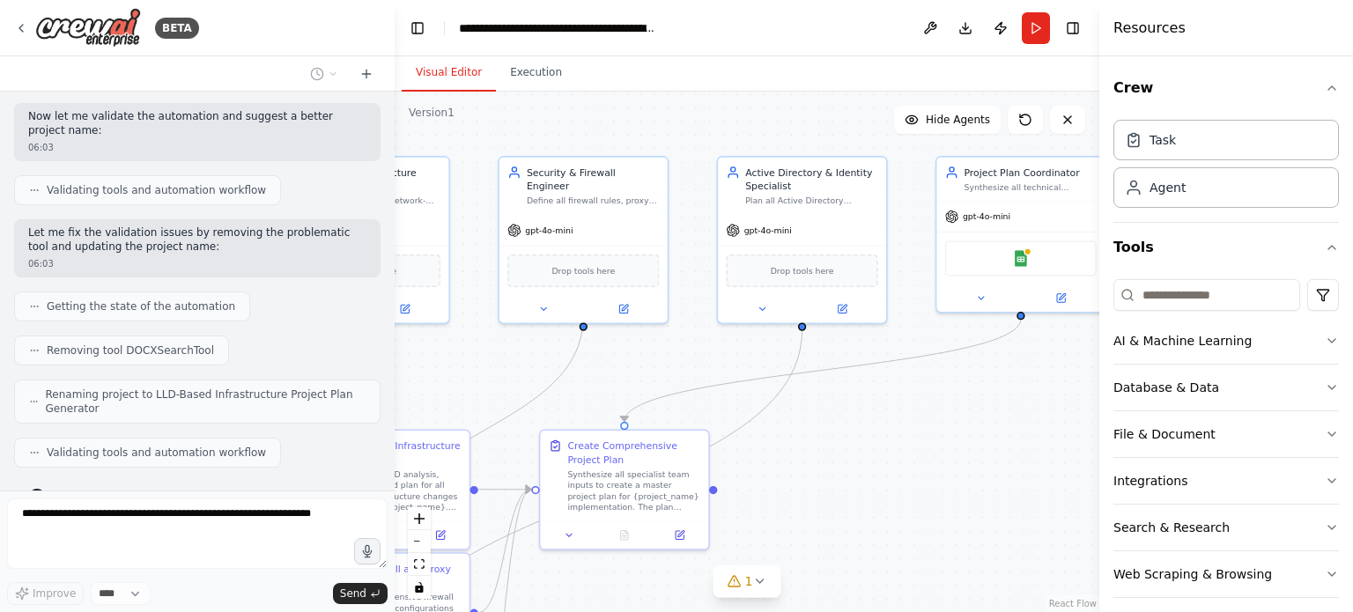
drag, startPoint x: 779, startPoint y: 542, endPoint x: 1048, endPoint y: 310, distance: 355.3
click at [1048, 310] on div ".deletable-edge-delete-btn { width: 20px; height: 20px; border: 0px solid #ffff…" at bounding box center [747, 352] width 705 height 520
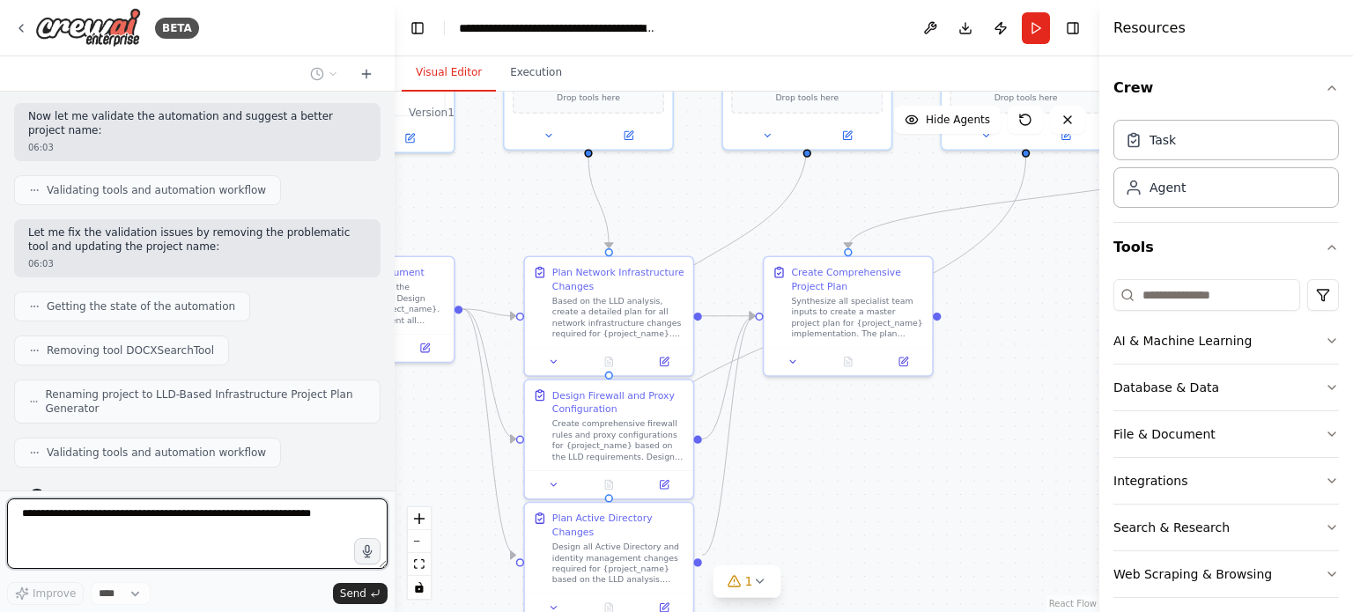
drag, startPoint x: 909, startPoint y: 455, endPoint x: 934, endPoint y: 375, distance: 83.8
click at [934, 375] on div ".deletable-edge-delete-btn { width: 20px; height: 20px; border: 0px solid #ffff…" at bounding box center [747, 352] width 705 height 520
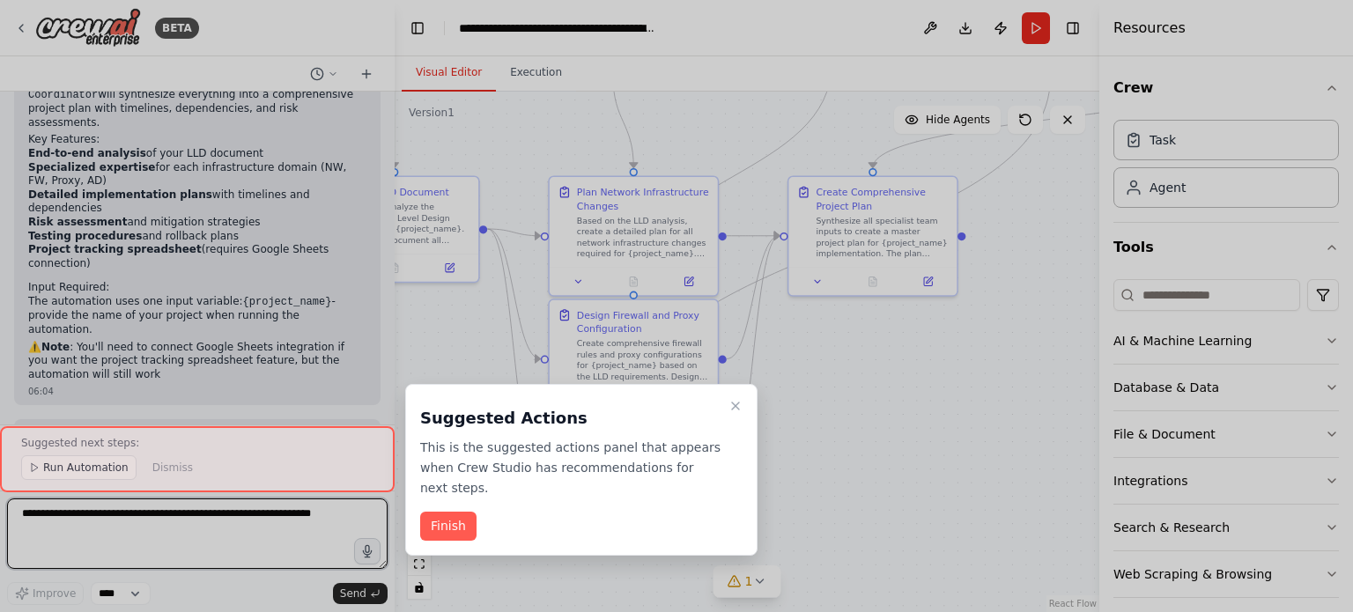
scroll to position [1812, 0]
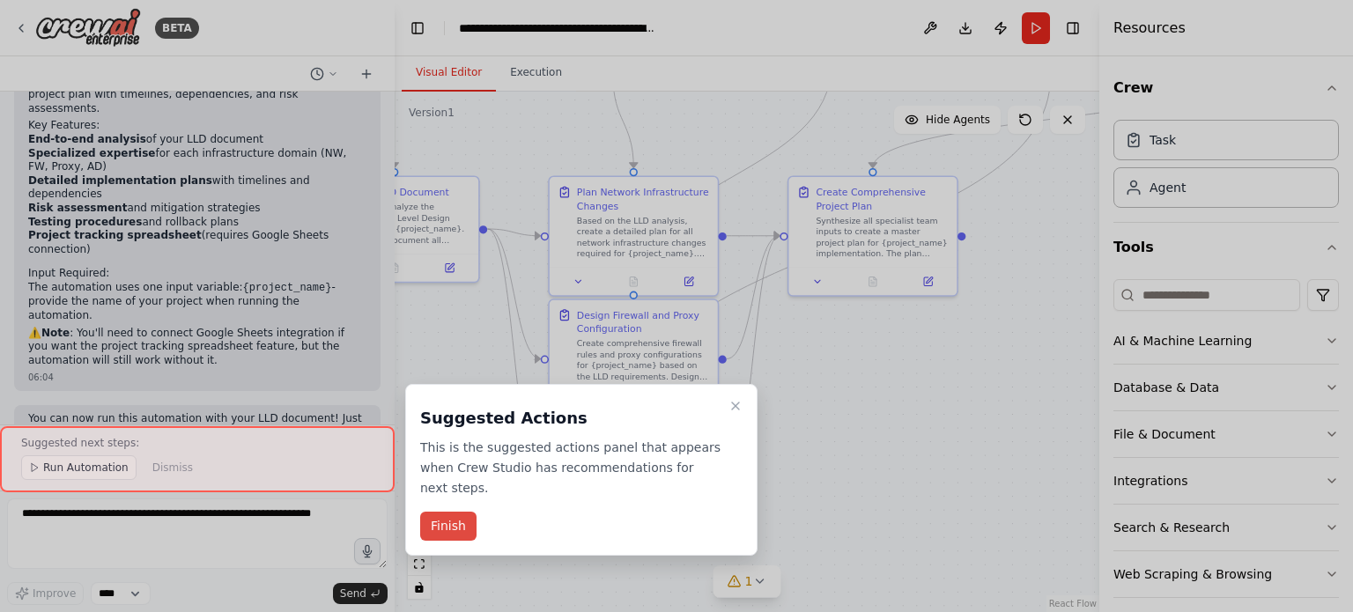
click at [445, 512] on button "Finish" at bounding box center [448, 526] width 56 height 29
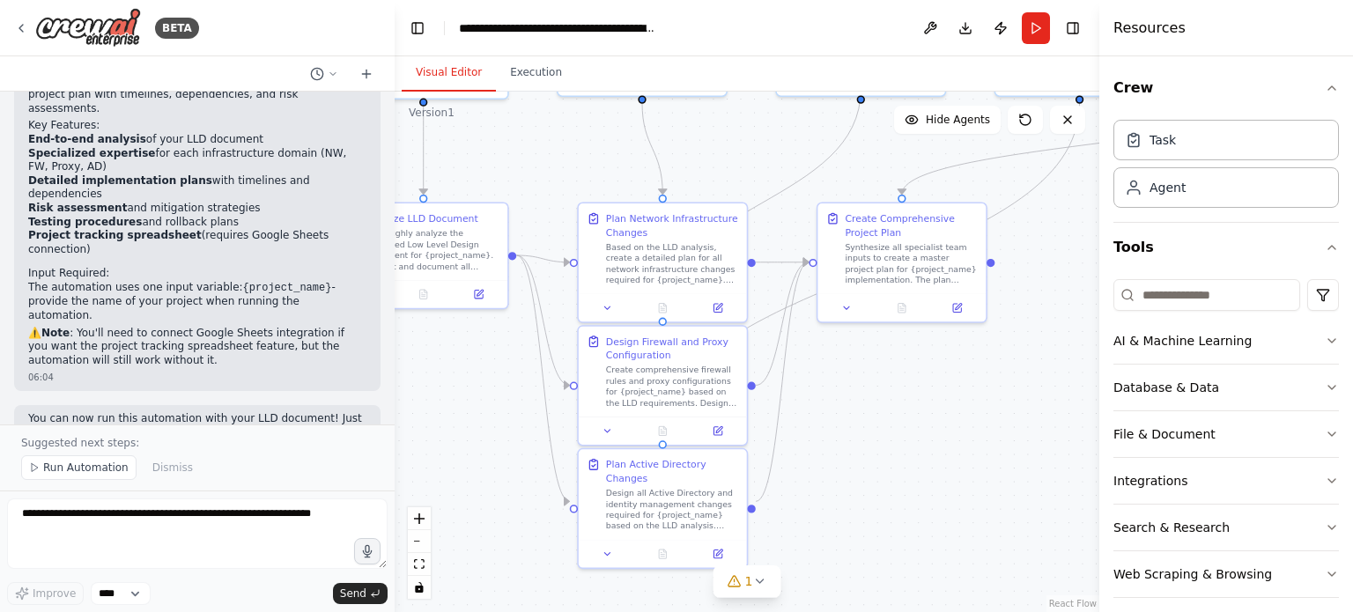
drag, startPoint x: 847, startPoint y: 430, endPoint x: 876, endPoint y: 456, distance: 39.3
click at [876, 456] on div ".deletable-edge-delete-btn { width: 20px; height: 20px; border: 0px solid #ffff…" at bounding box center [747, 352] width 705 height 520
click at [756, 585] on icon at bounding box center [759, 581] width 14 height 14
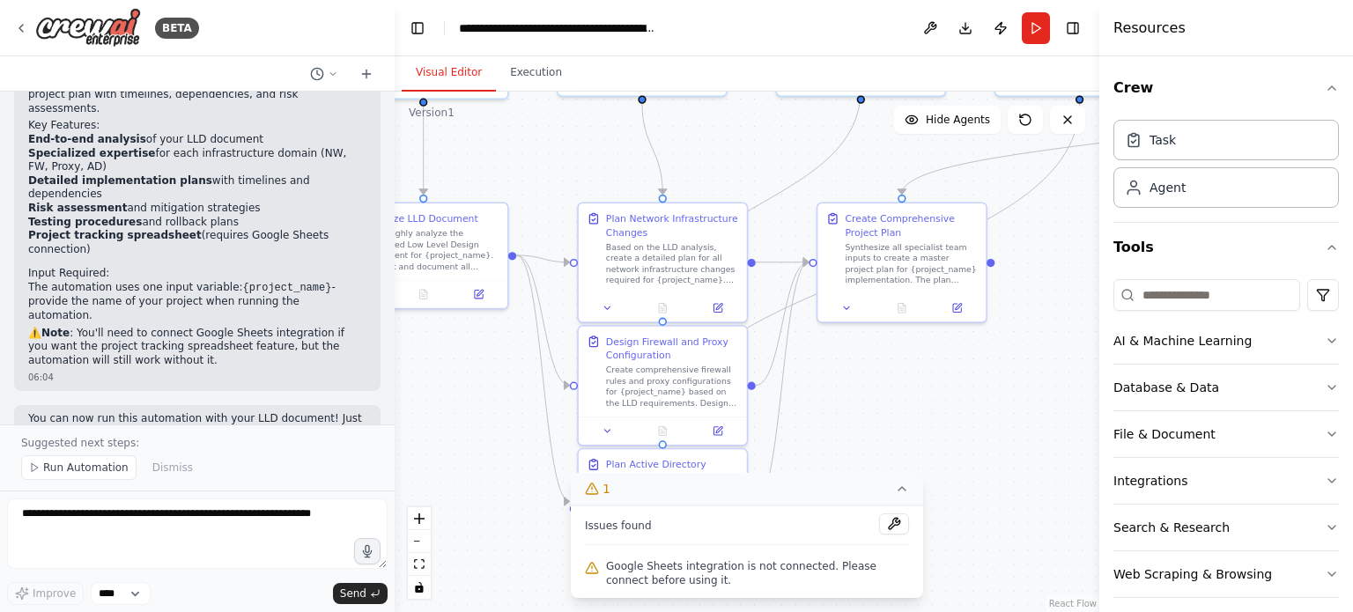
click at [998, 456] on div ".deletable-edge-delete-btn { width: 20px; height: 20px; border: 0px solid #ffff…" at bounding box center [747, 352] width 705 height 520
click at [905, 490] on icon at bounding box center [902, 489] width 14 height 14
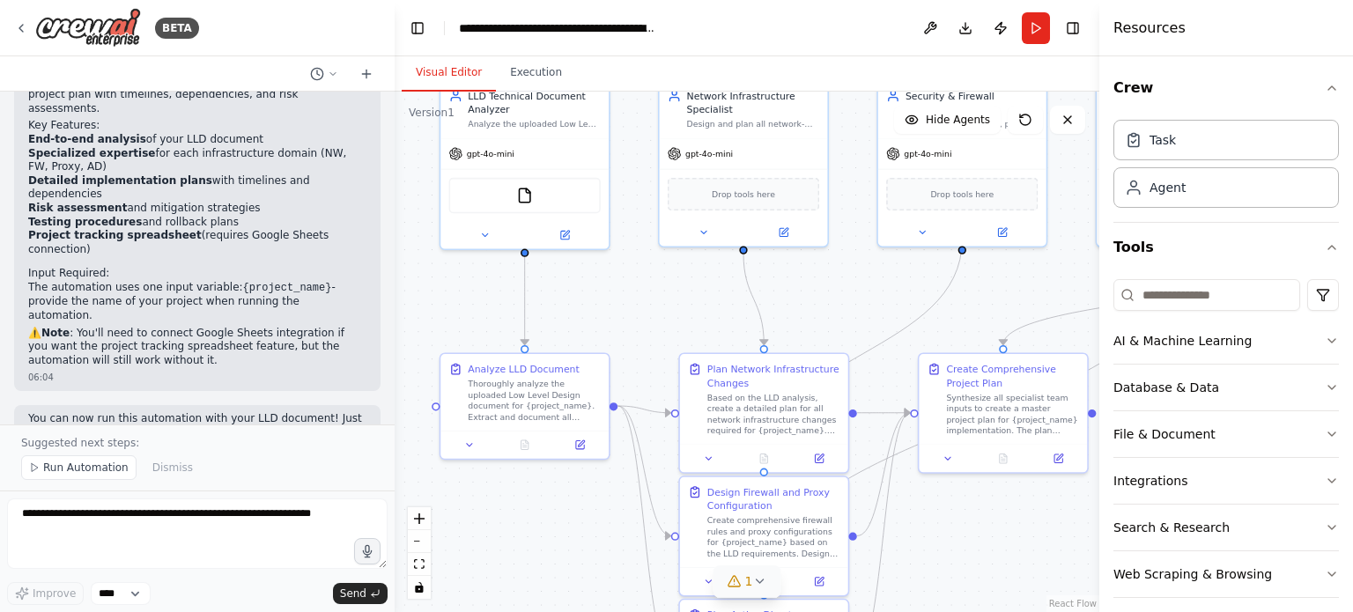
drag, startPoint x: 869, startPoint y: 441, endPoint x: 970, endPoint y: 592, distance: 181.5
click at [970, 592] on div ".deletable-edge-delete-btn { width: 20px; height: 20px; border: 0px solid #ffff…" at bounding box center [747, 352] width 705 height 520
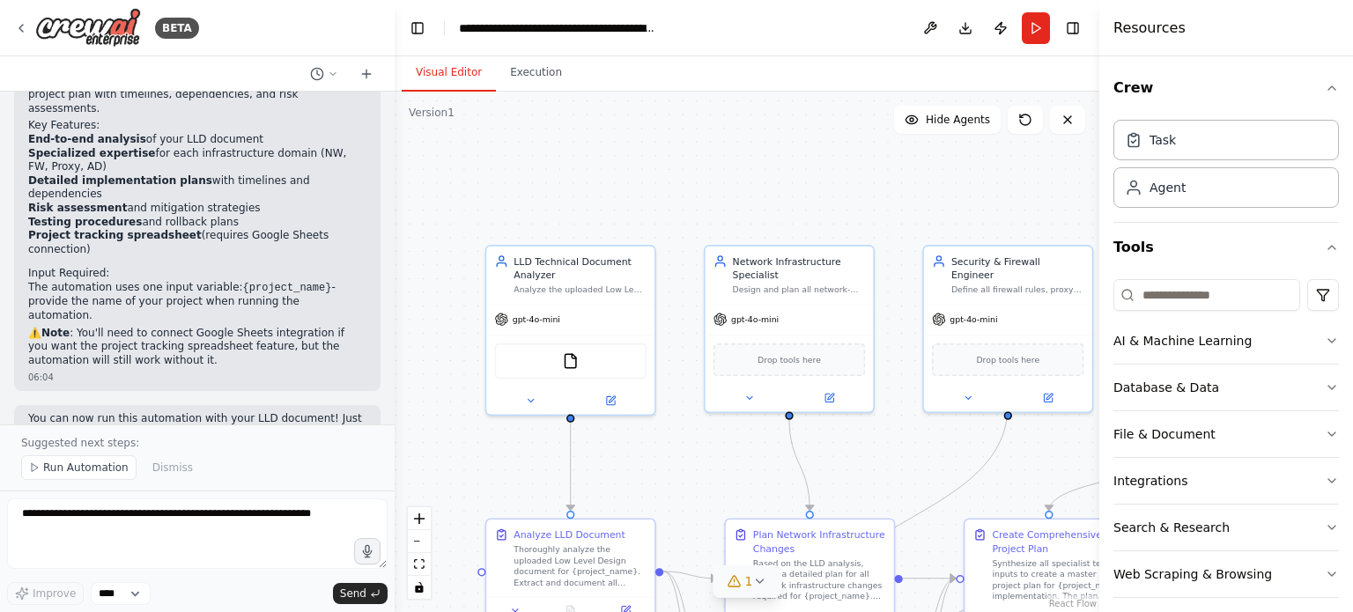
drag, startPoint x: 652, startPoint y: 267, endPoint x: 697, endPoint y: 432, distance: 171.8
click at [697, 432] on div ".deletable-edge-delete-btn { width: 20px; height: 20px; border: 0px solid #ffff…" at bounding box center [747, 352] width 705 height 520
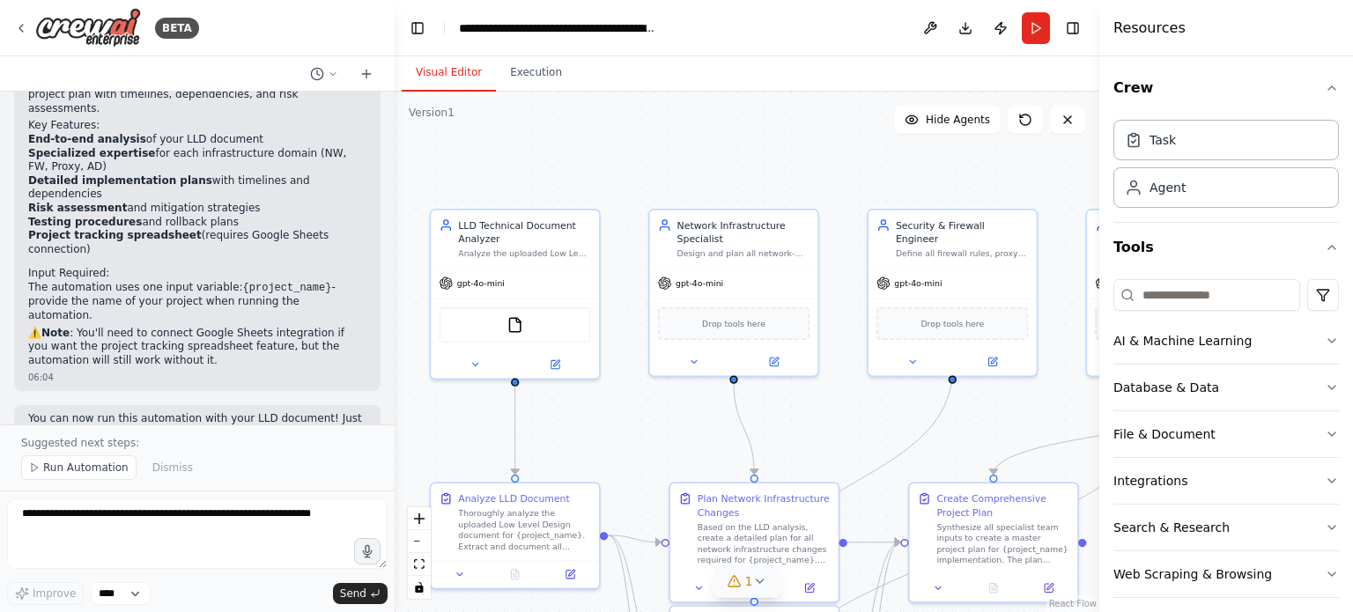
drag, startPoint x: 649, startPoint y: 203, endPoint x: 594, endPoint y: 166, distance: 66.2
click at [594, 166] on div ".deletable-edge-delete-btn { width: 20px; height: 20px; border: 0px solid #ffff…" at bounding box center [747, 352] width 705 height 520
click at [472, 285] on div "gpt-4o-mini" at bounding box center [471, 281] width 65 height 14
click at [447, 284] on icon at bounding box center [446, 281] width 14 height 14
click at [479, 358] on icon at bounding box center [474, 362] width 11 height 11
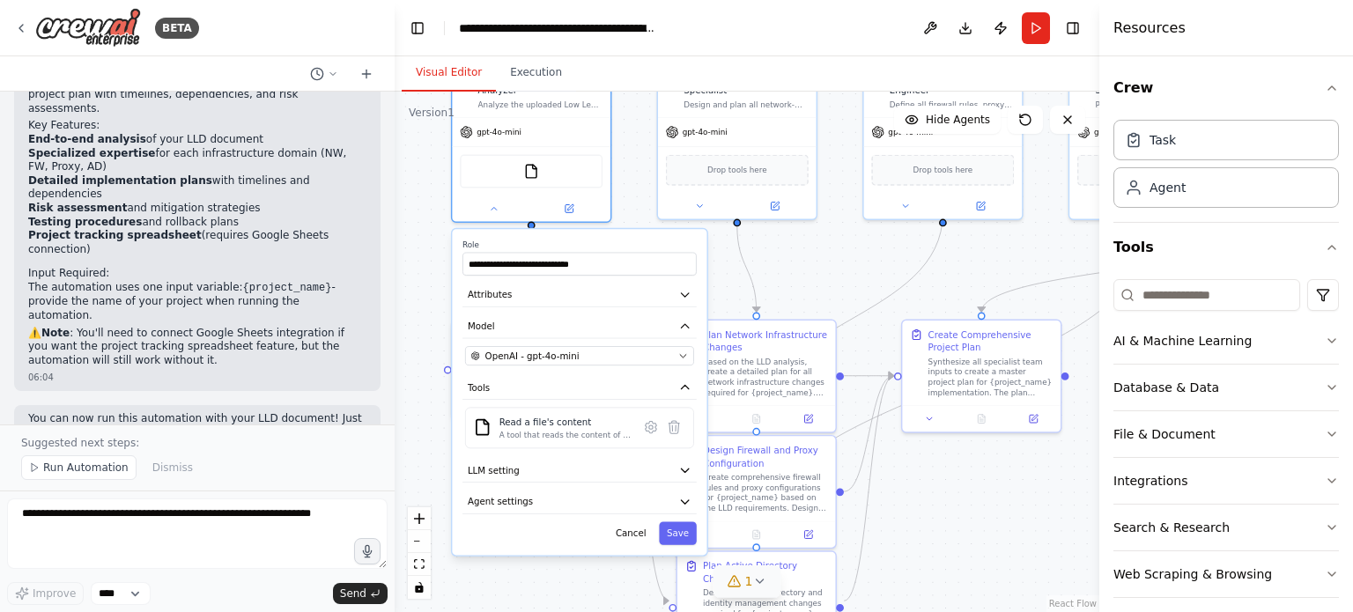
drag, startPoint x: 805, startPoint y: 423, endPoint x: 804, endPoint y: 263, distance: 159.4
click at [804, 263] on div ".deletable-edge-delete-btn { width: 20px; height: 20px; border: 0px solid #ffff…" at bounding box center [747, 352] width 705 height 520
click at [583, 287] on button "Attributes" at bounding box center [579, 296] width 234 height 24
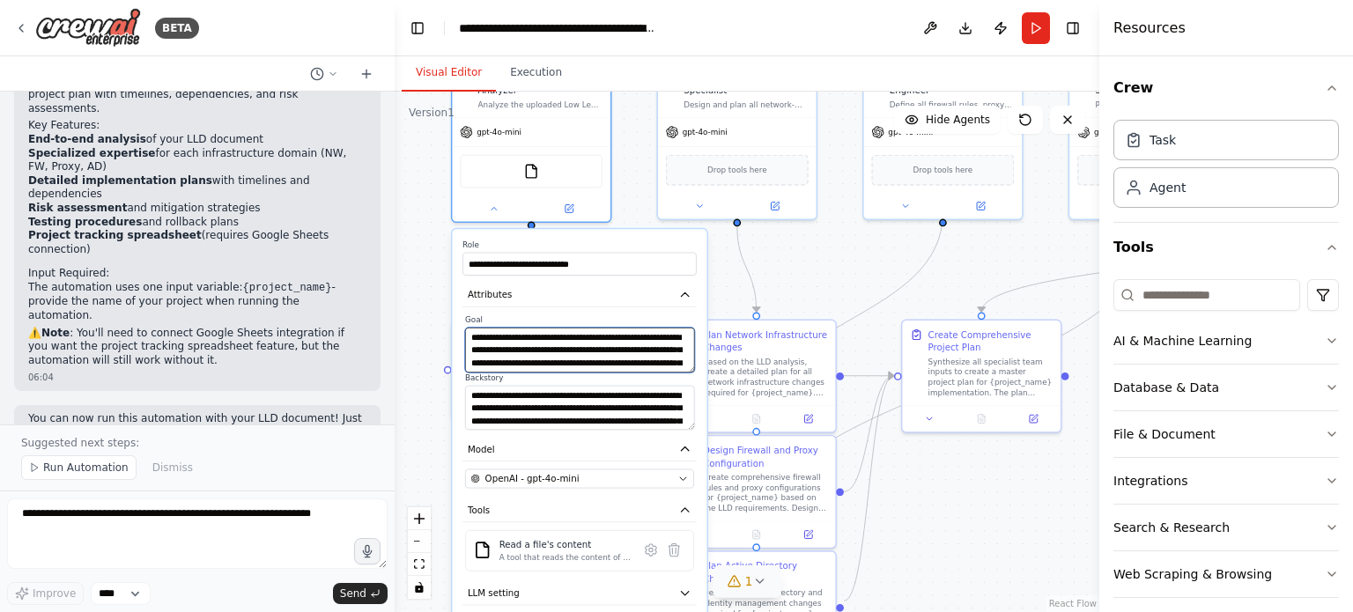
click at [631, 354] on textarea "**********" at bounding box center [579, 350] width 229 height 45
click at [690, 291] on icon "button" at bounding box center [684, 294] width 13 height 13
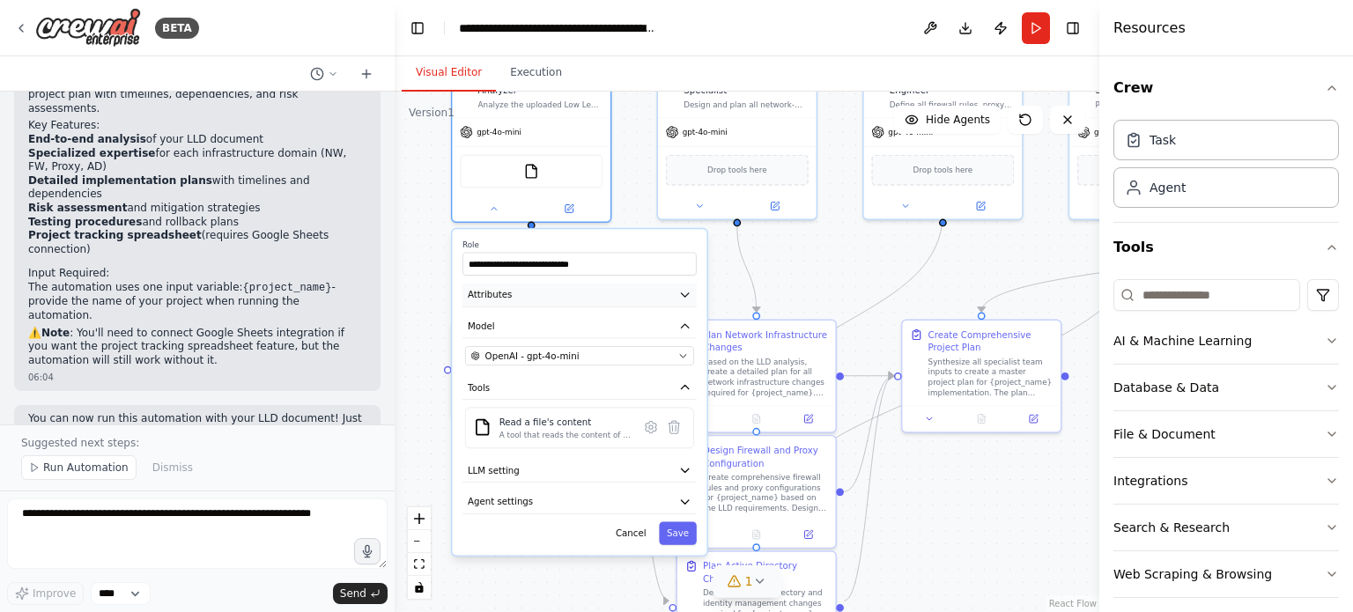
click at [690, 291] on icon "button" at bounding box center [684, 294] width 13 height 13
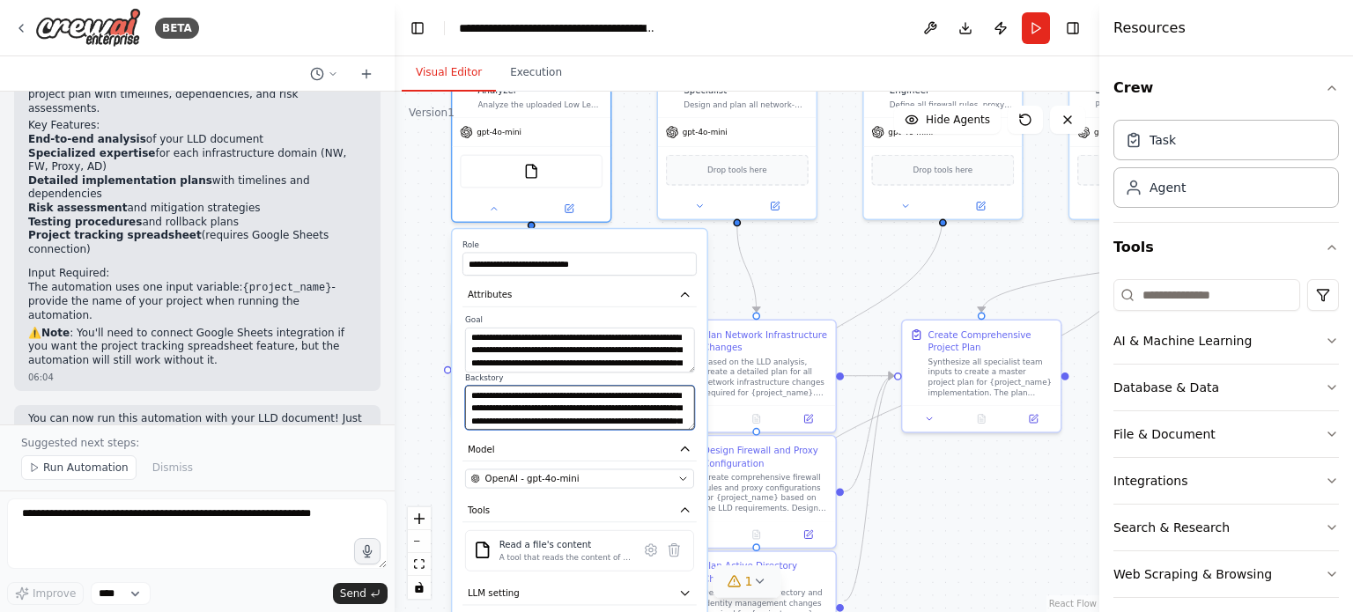
click at [624, 400] on textarea "**********" at bounding box center [579, 407] width 229 height 45
click at [1028, 509] on div ".deletable-edge-delete-btn { width: 20px; height: 20px; border: 0px solid #ffff…" at bounding box center [747, 352] width 705 height 520
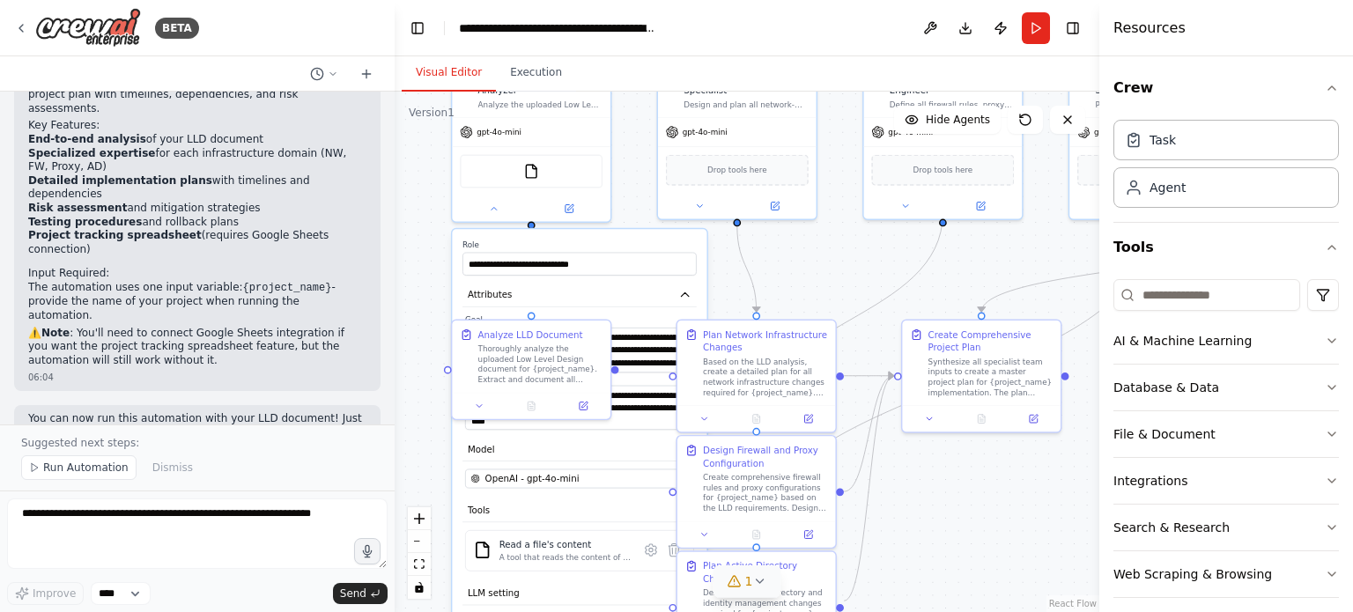
click at [451, 301] on div "**********" at bounding box center [579, 453] width 257 height 451
click at [624, 288] on button "Attributes" at bounding box center [579, 296] width 234 height 24
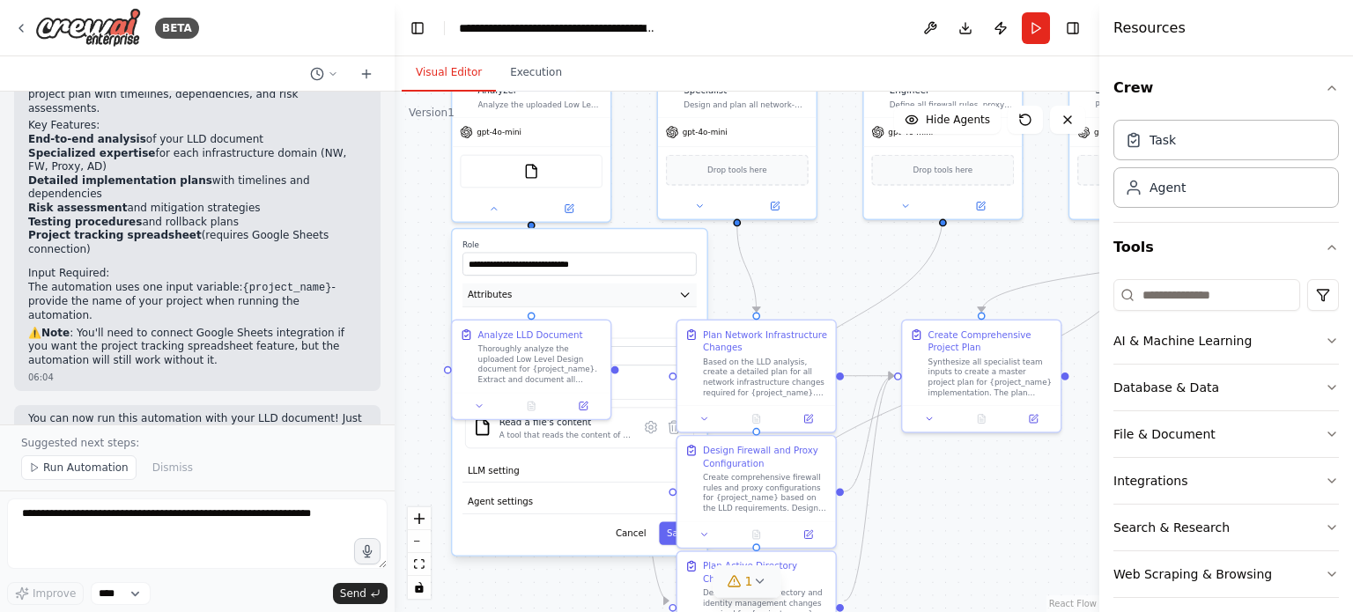
click at [624, 288] on button "Attributes" at bounding box center [579, 296] width 234 height 24
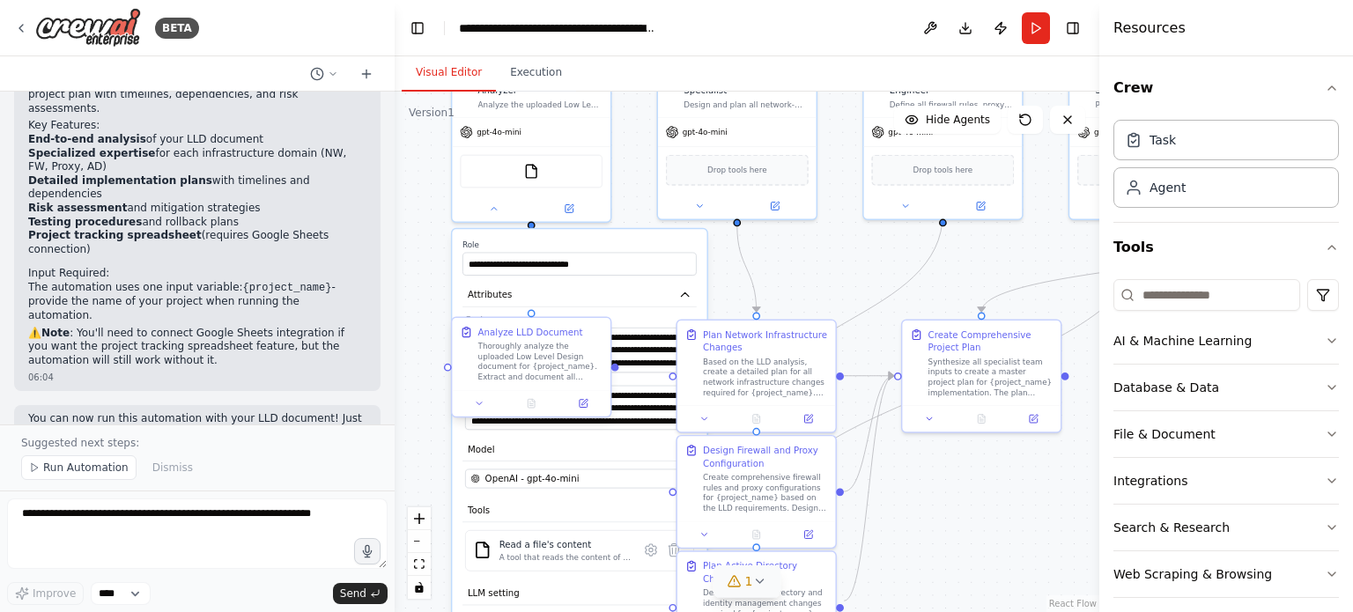
click at [520, 330] on div "Analyze LLD Document" at bounding box center [530, 332] width 105 height 13
click at [531, 319] on div "Analyze LLD Document Thoroughly analyze the uploaded Low Level Design document …" at bounding box center [531, 354] width 159 height 72
click at [722, 337] on div "Plan Network Infrastructure Changes" at bounding box center [765, 339] width 125 height 26
click at [985, 508] on div ".deletable-edge-delete-btn { width: 20px; height: 20px; border: 0px solid #ffff…" at bounding box center [747, 352] width 705 height 520
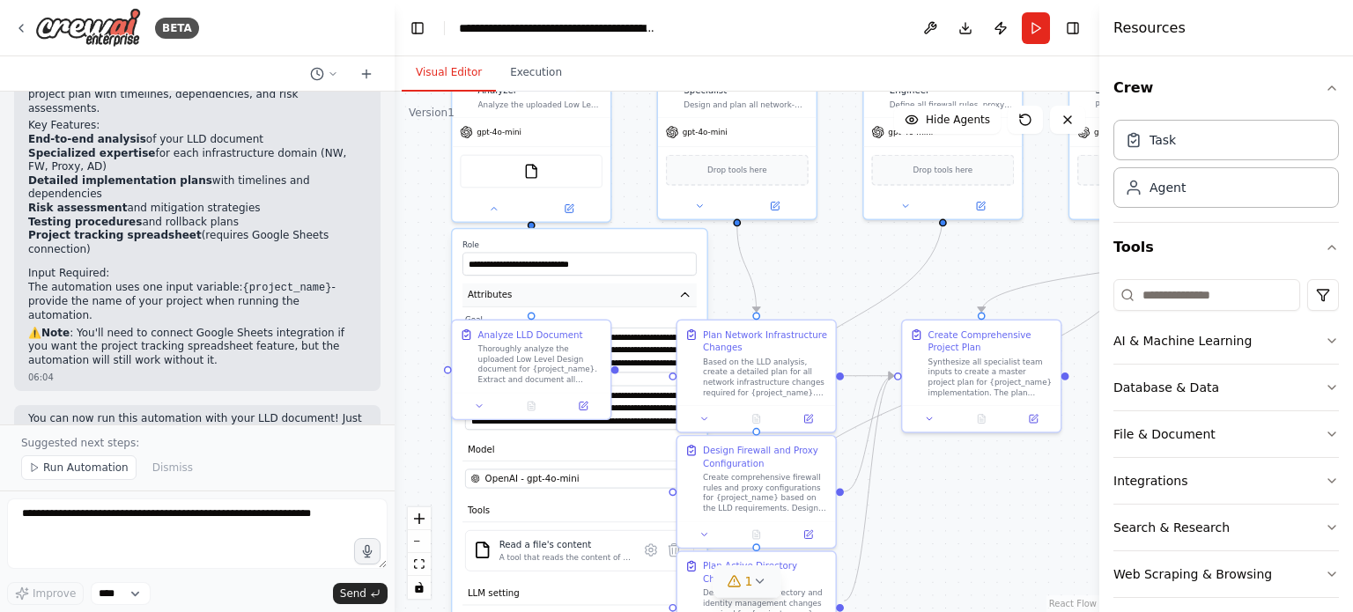
click at [678, 299] on icon "button" at bounding box center [684, 294] width 13 height 13
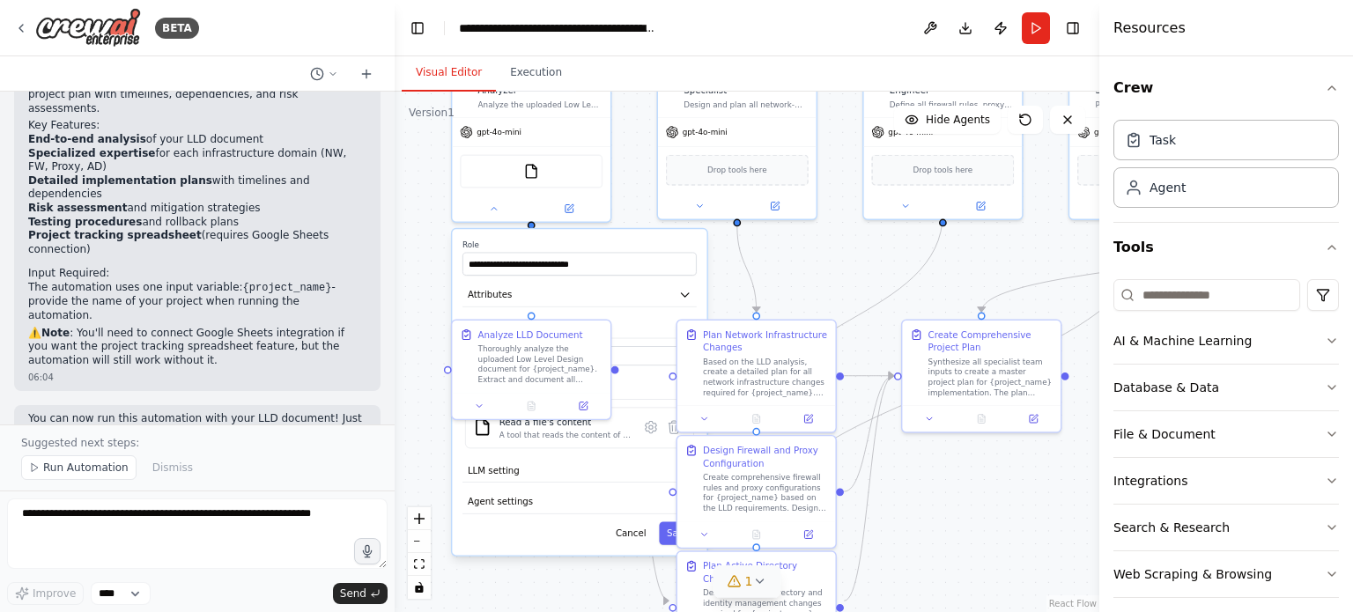
click at [923, 503] on div ".deletable-edge-delete-btn { width: 20px; height: 20px; border: 0px solid #ffff…" at bounding box center [747, 352] width 705 height 520
click at [634, 531] on button "Cancel" at bounding box center [631, 532] width 46 height 23
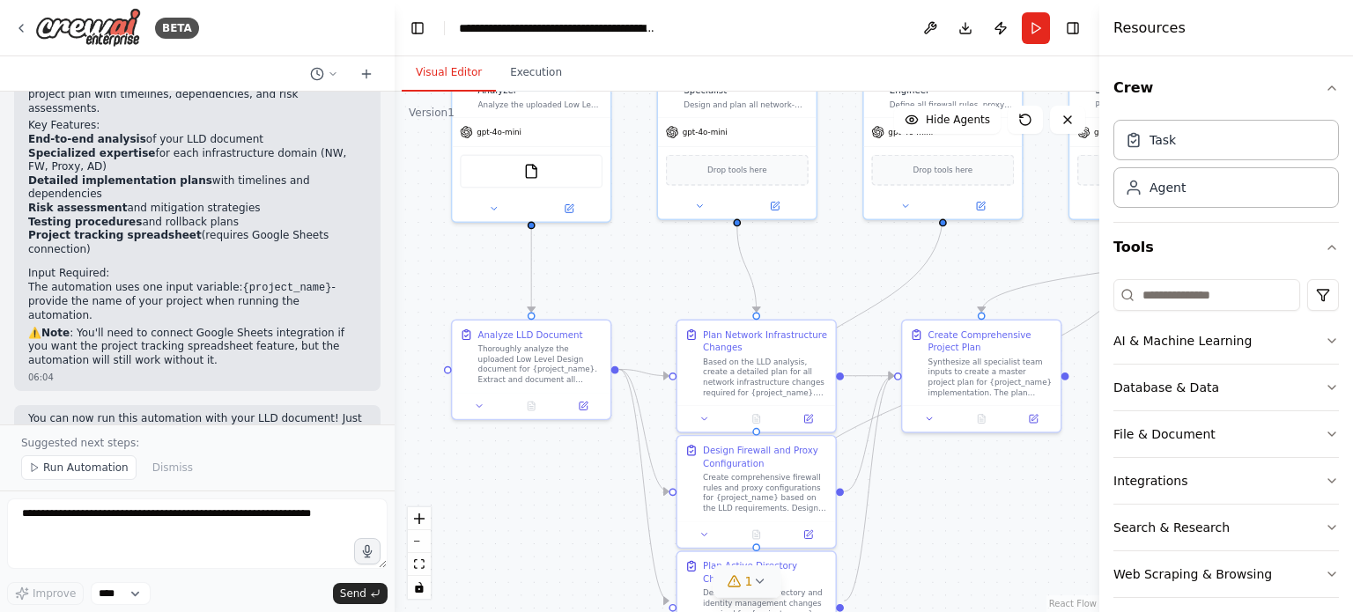
click at [519, 483] on div ".deletable-edge-delete-btn { width: 20px; height: 20px; border: 0px solid #ffff…" at bounding box center [747, 352] width 705 height 520
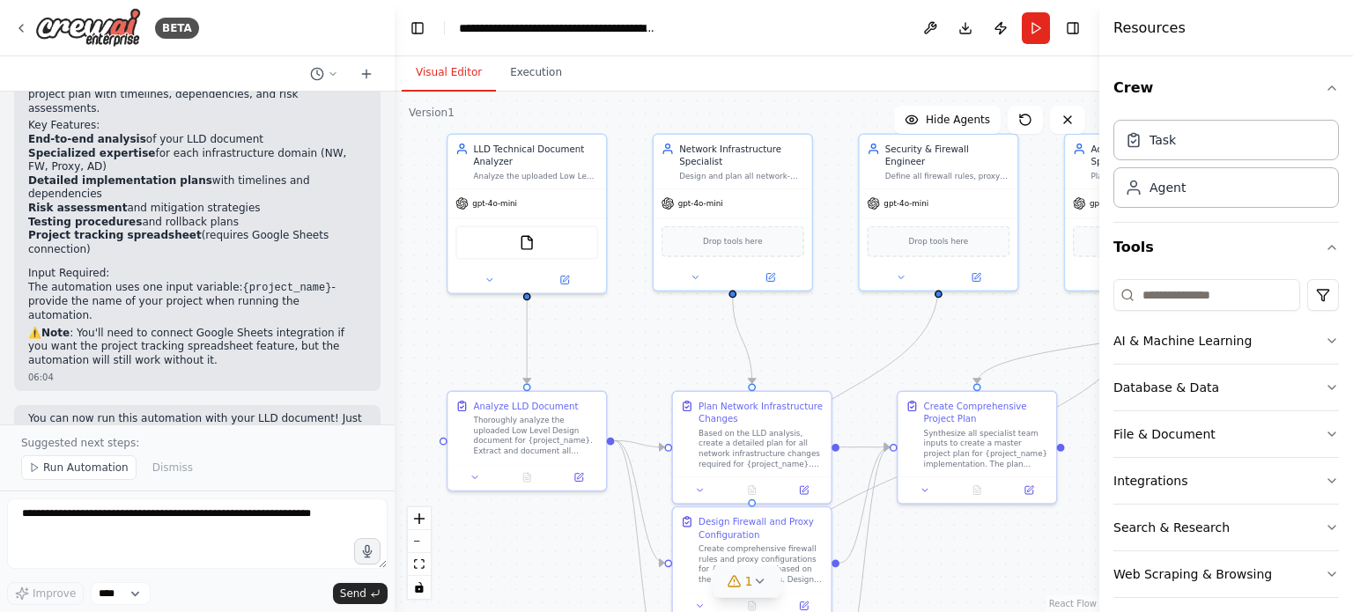
drag, startPoint x: 519, startPoint y: 483, endPoint x: 514, endPoint y: 555, distance: 71.5
click at [514, 555] on div ".deletable-edge-delete-btn { width: 20px; height: 20px; border: 0px solid #ffff…" at bounding box center [747, 352] width 705 height 520
click at [1325, 84] on icon "button" at bounding box center [1332, 88] width 14 height 14
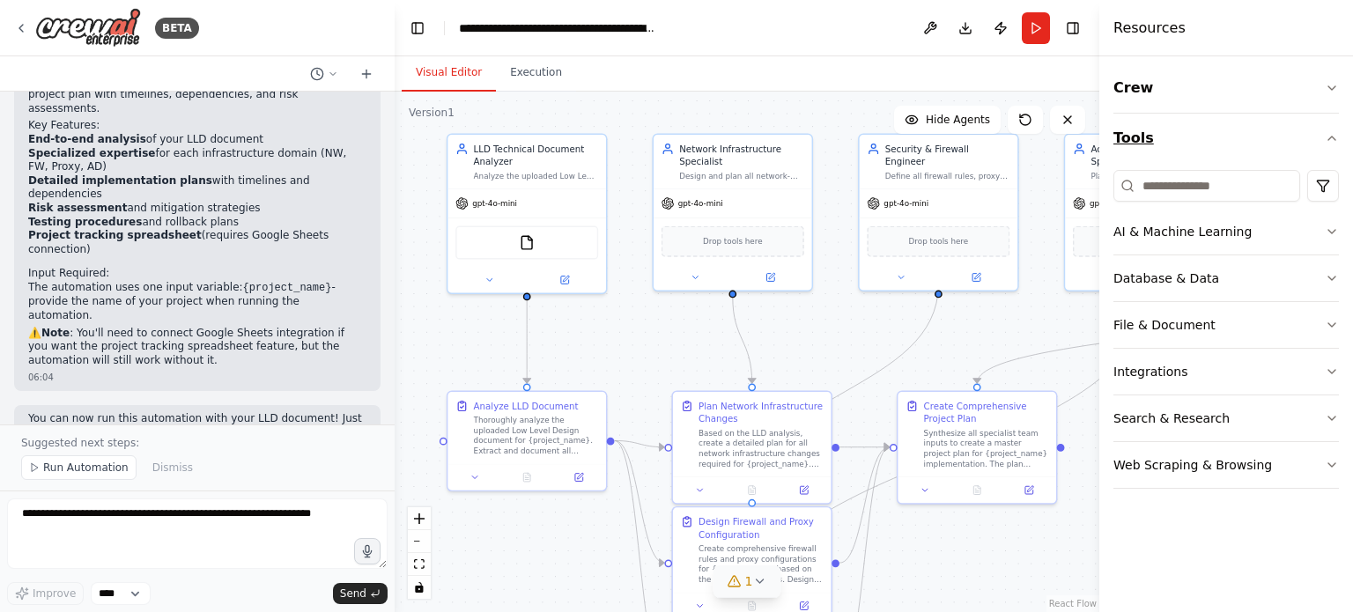
click at [1331, 136] on icon "button" at bounding box center [1332, 138] width 14 height 14
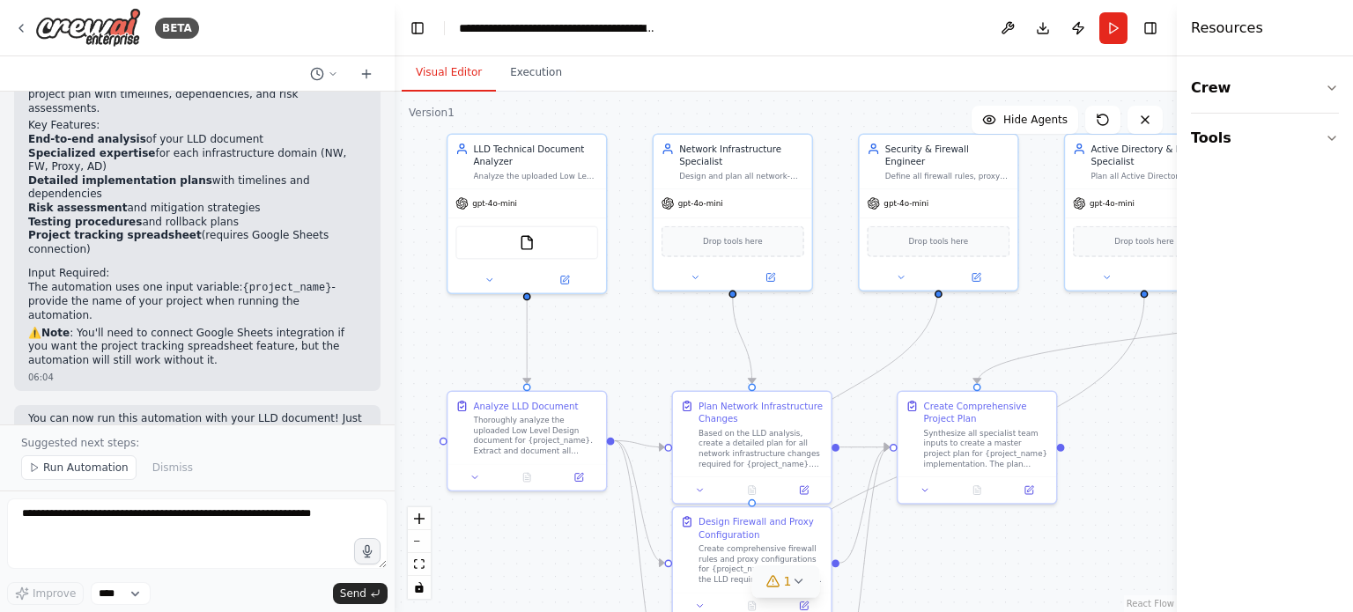
drag, startPoint x: 1103, startPoint y: 48, endPoint x: 1352, endPoint y: 83, distance: 250.8
click at [1352, 83] on div "Resources Crew Tools" at bounding box center [1265, 306] width 176 height 612
drag, startPoint x: 1177, startPoint y: 447, endPoint x: 1304, endPoint y: 435, distance: 127.4
click at [1304, 435] on div "Resources Crew Tools" at bounding box center [1265, 306] width 176 height 612
click at [1035, 24] on button "Download" at bounding box center [1043, 28] width 28 height 32
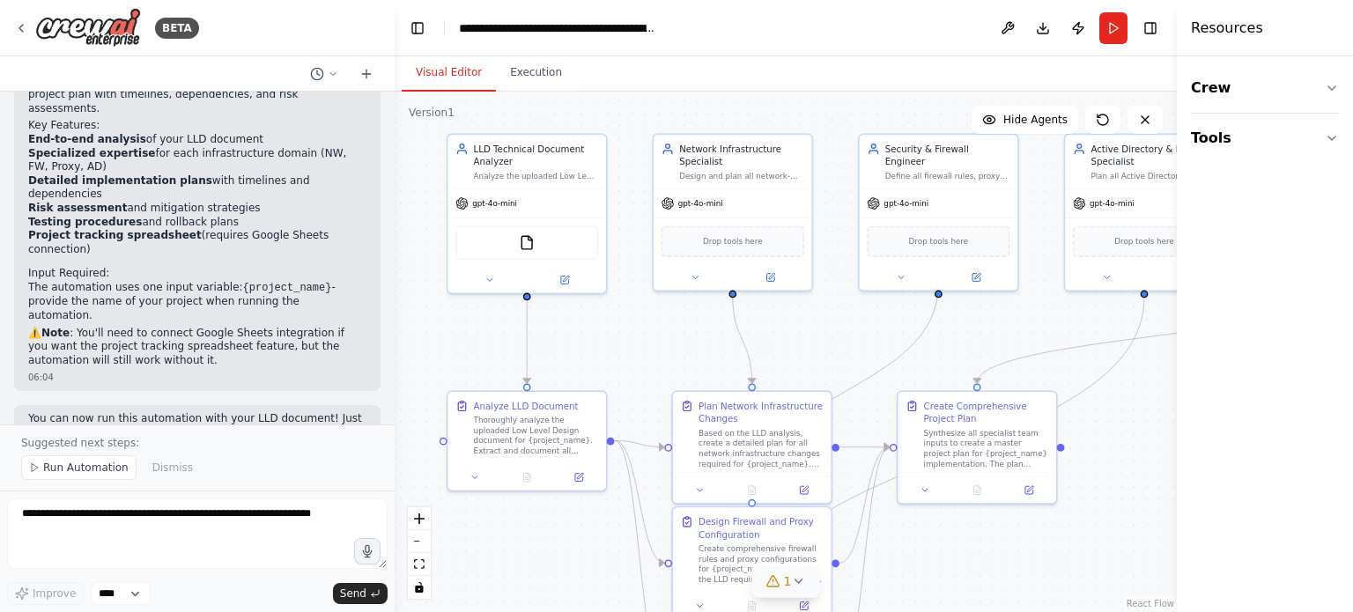
click at [966, 585] on div ".deletable-edge-delete-btn { width: 20px; height: 20px; border: 0px solid #ffff…" at bounding box center [786, 352] width 782 height 520
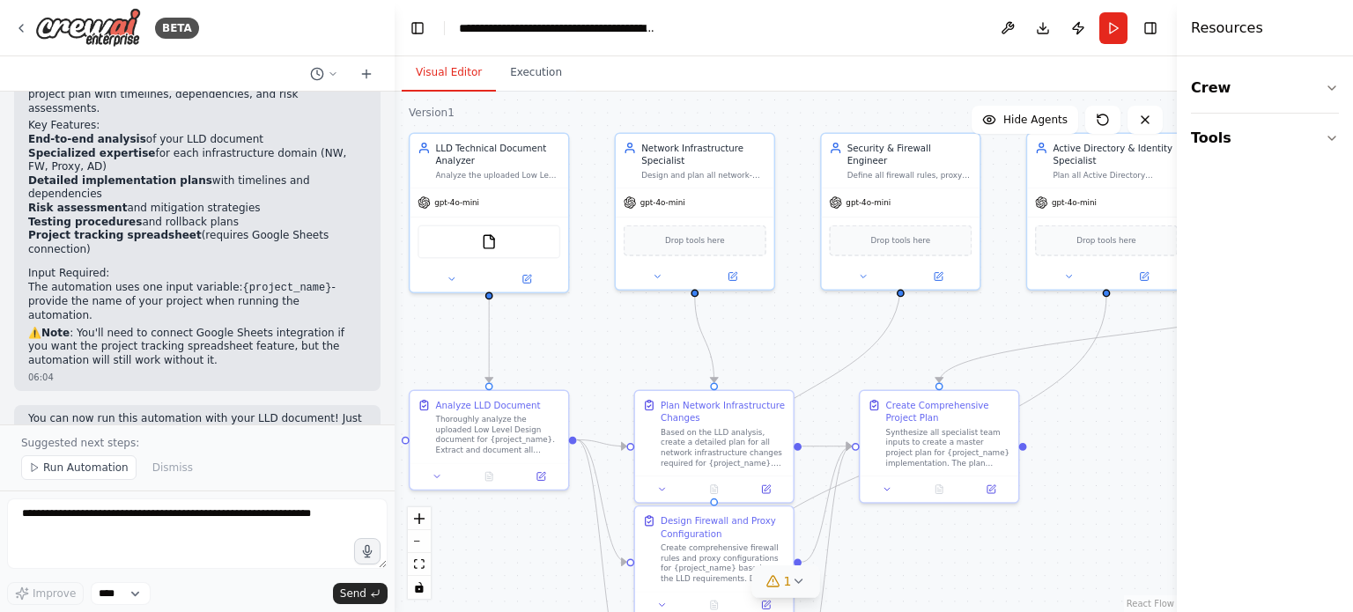
drag, startPoint x: 1041, startPoint y: 554, endPoint x: 1003, endPoint y: 553, distance: 37.9
click at [1003, 553] on div ".deletable-edge-delete-btn { width: 20px; height: 20px; border: 0px solid #ffff…" at bounding box center [786, 352] width 782 height 520
click at [1044, 566] on div ".deletable-edge-delete-btn { width: 20px; height: 20px; border: 0px solid #ffff…" at bounding box center [786, 352] width 782 height 520
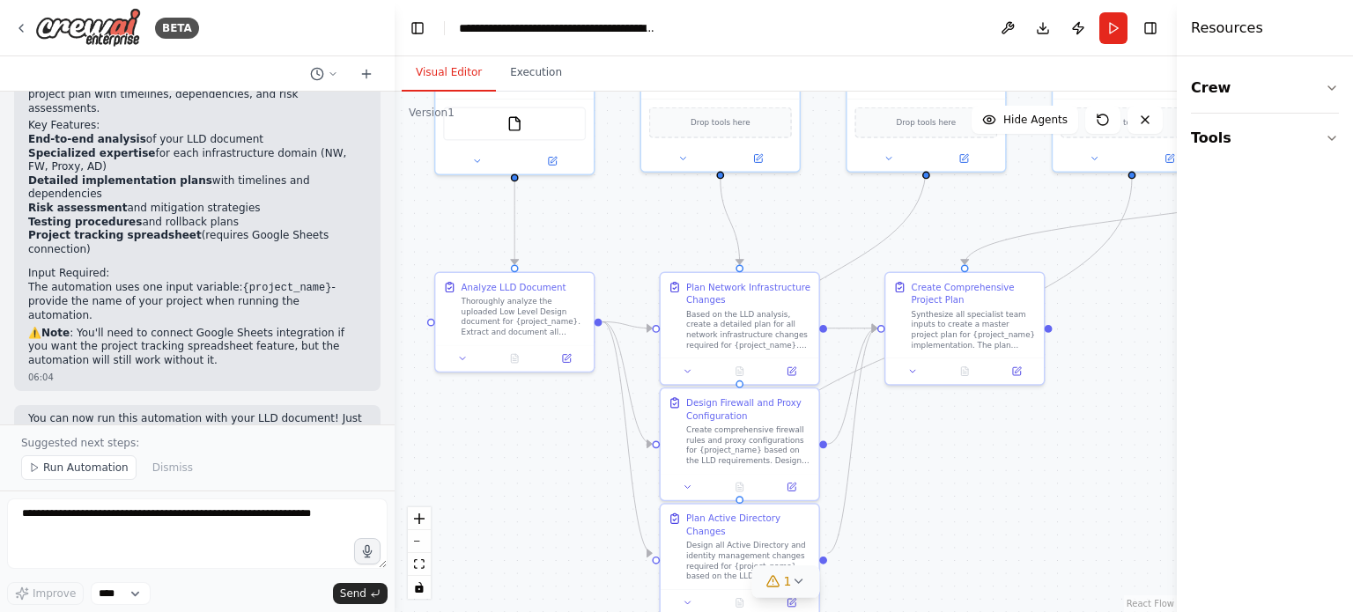
drag, startPoint x: 1076, startPoint y: 494, endPoint x: 1102, endPoint y: 376, distance: 120.7
click at [1102, 376] on div ".deletable-edge-delete-btn { width: 20px; height: 20px; border: 0px solid #ffff…" at bounding box center [786, 352] width 782 height 520
click at [417, 591] on icon "toggle interactivity" at bounding box center [419, 587] width 8 height 11
click at [418, 567] on icon "fit view" at bounding box center [419, 564] width 11 height 10
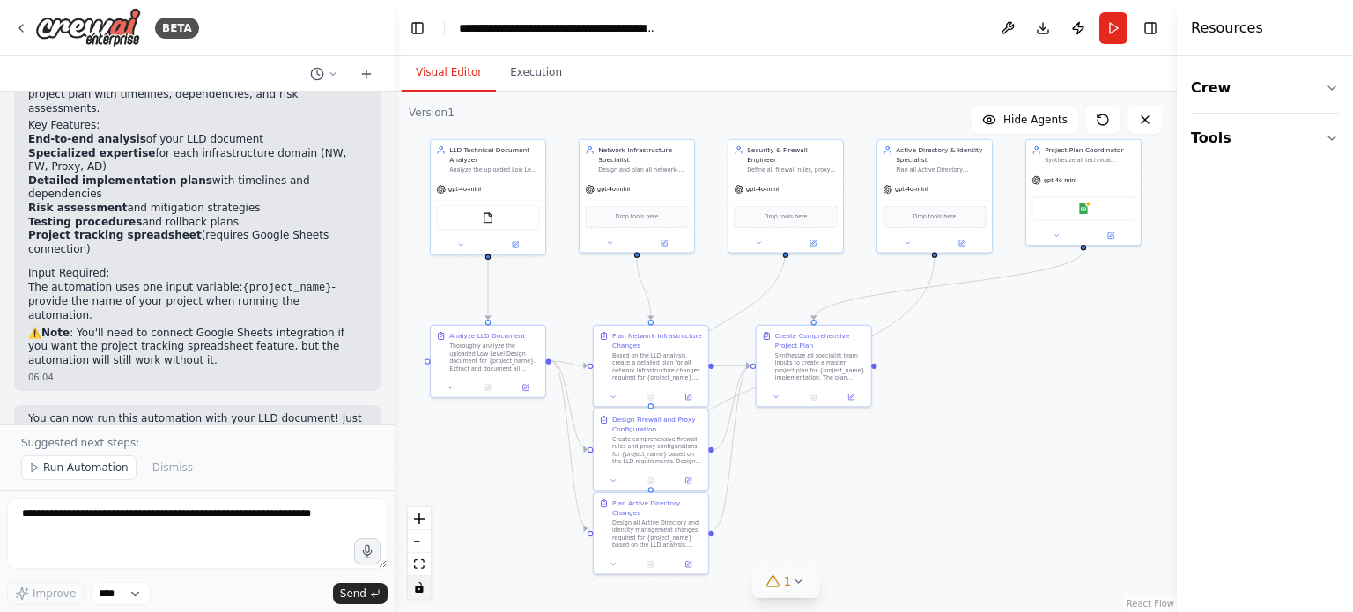
click at [984, 469] on div ".deletable-edge-delete-btn { width: 20px; height: 20px; border: 0px solid #ffff…" at bounding box center [786, 352] width 782 height 520
click at [489, 534] on div ".deletable-edge-delete-btn { width: 20px; height: 20px; border: 0px solid #ffff…" at bounding box center [786, 352] width 782 height 520
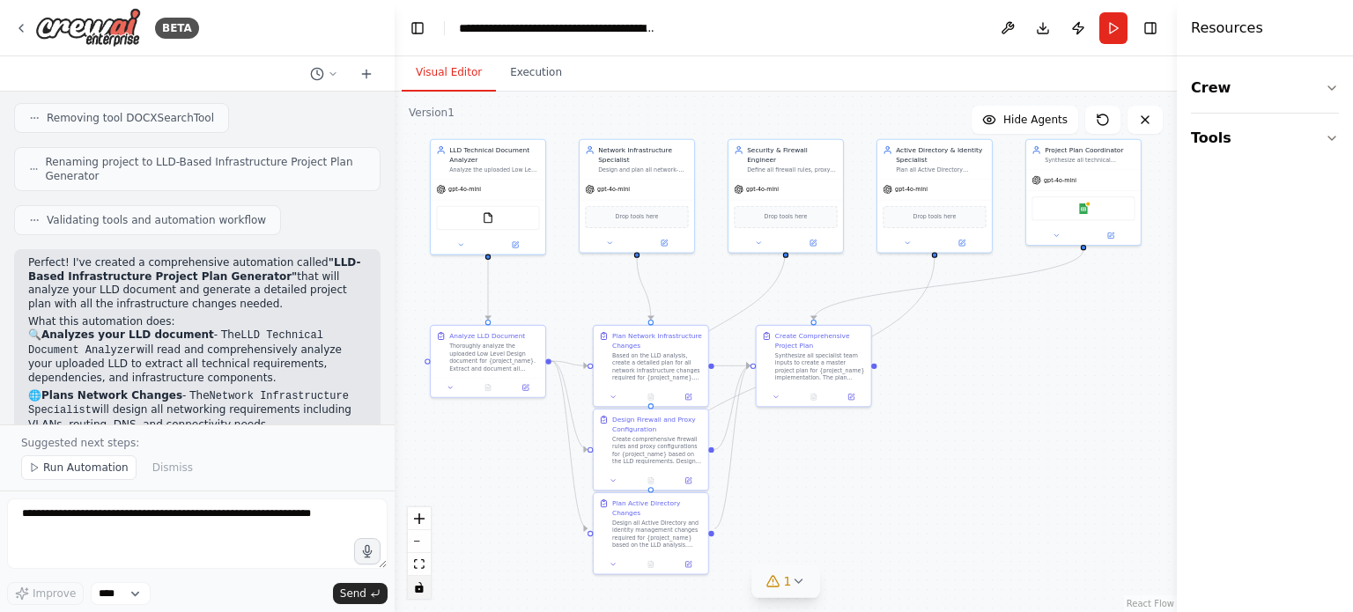
scroll to position [1342, 0]
click at [243, 315] on h2 "What this automation does:" at bounding box center [197, 322] width 338 height 14
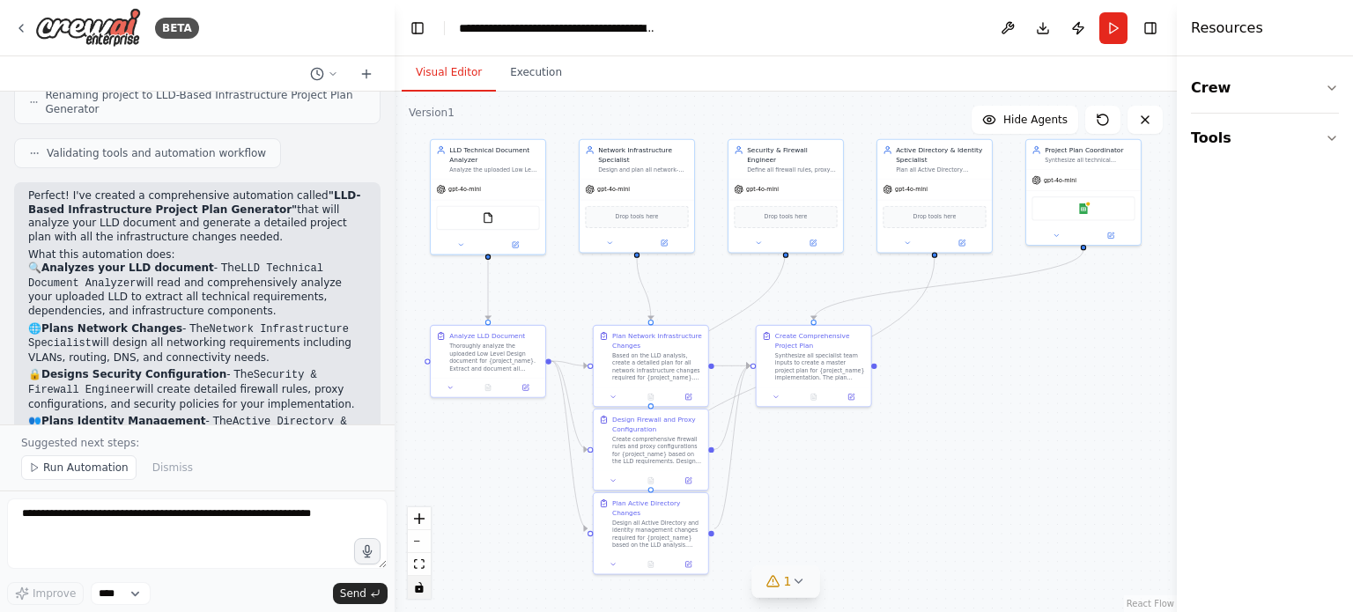
scroll to position [1458, 0]
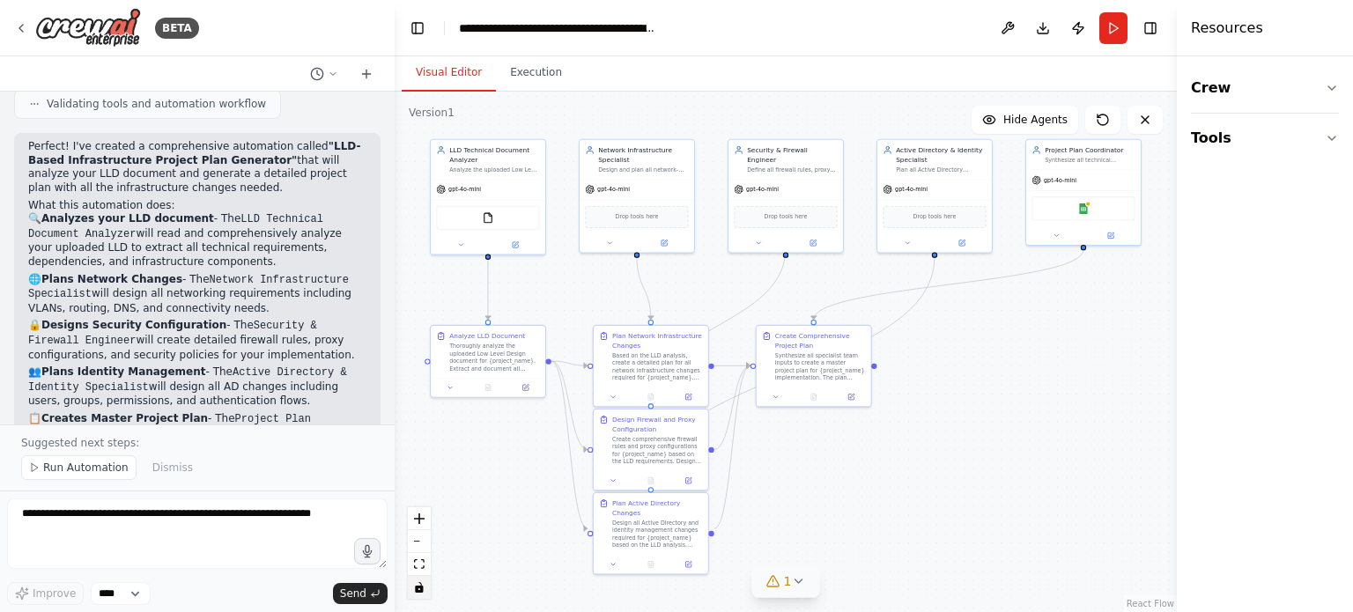
click at [243, 320] on code "Security & Firewall Engineer" at bounding box center [172, 333] width 289 height 27
click at [253, 366] on code "Active Directory & Identity Specialist" at bounding box center [187, 379] width 319 height 27
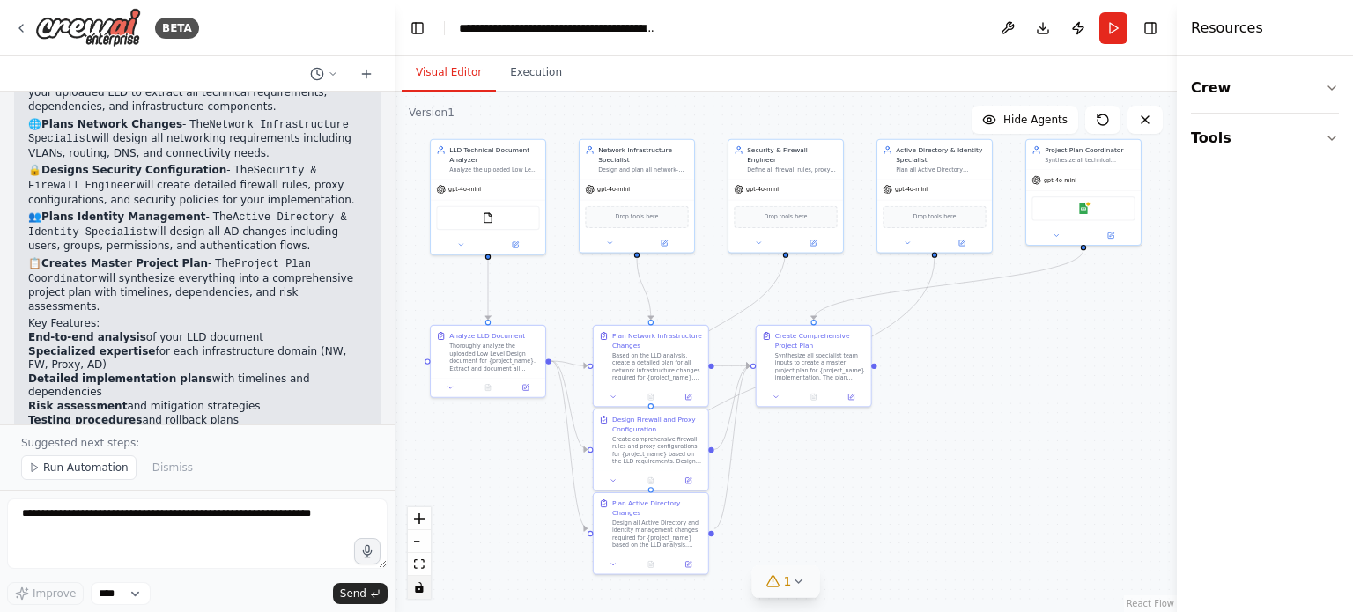
scroll to position [1613, 0]
click at [253, 400] on li "Risk assessment and mitigation strategies" at bounding box center [197, 407] width 338 height 14
click at [180, 331] on li "End-to-end analysis of your LLD document" at bounding box center [197, 338] width 338 height 14
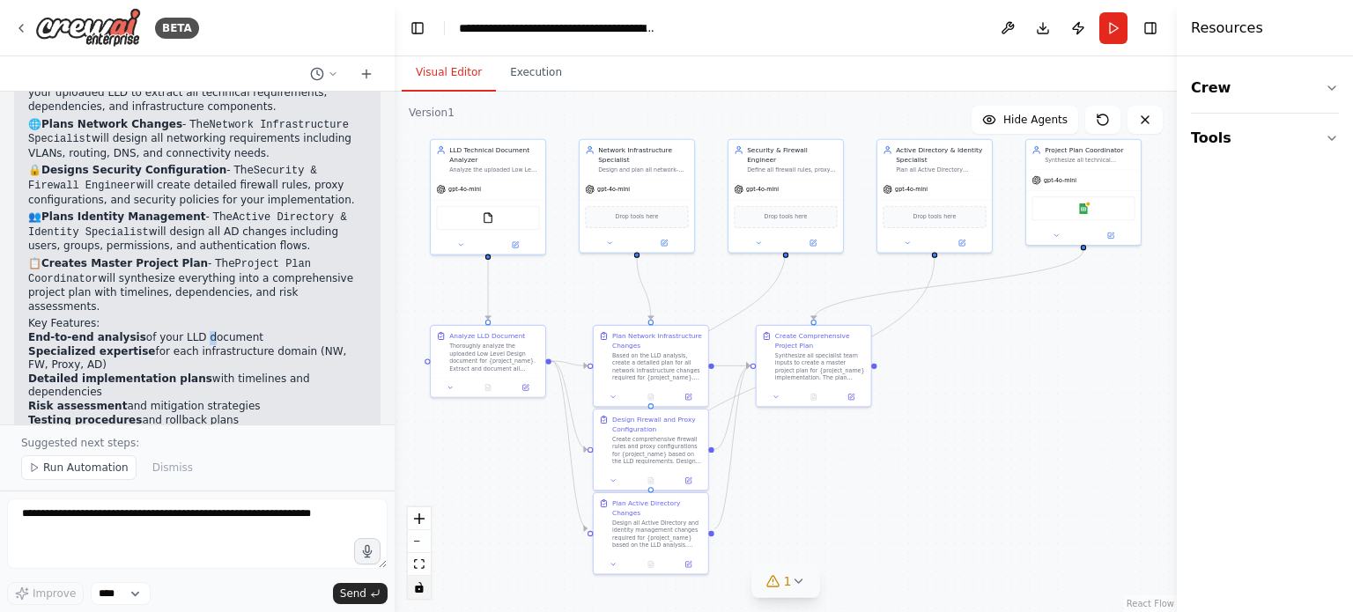
click at [180, 331] on li "End-to-end analysis of your LLD document" at bounding box center [197, 338] width 338 height 14
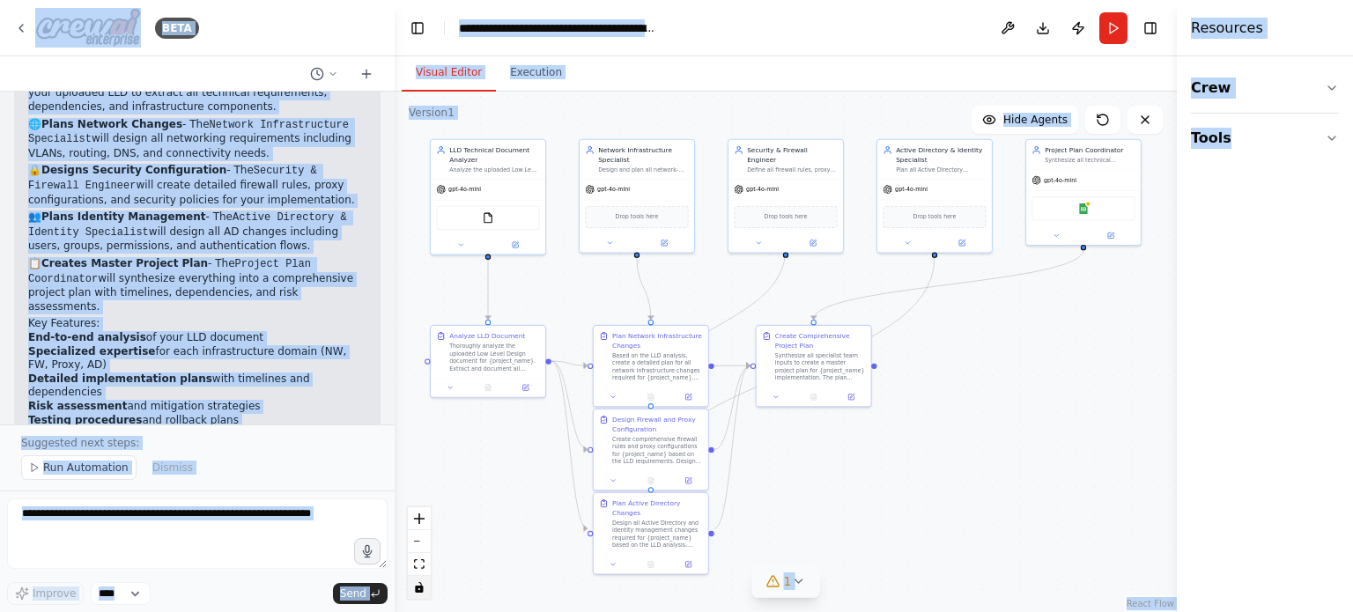
click at [180, 331] on li "End-to-end analysis of your LLD document" at bounding box center [197, 338] width 338 height 14
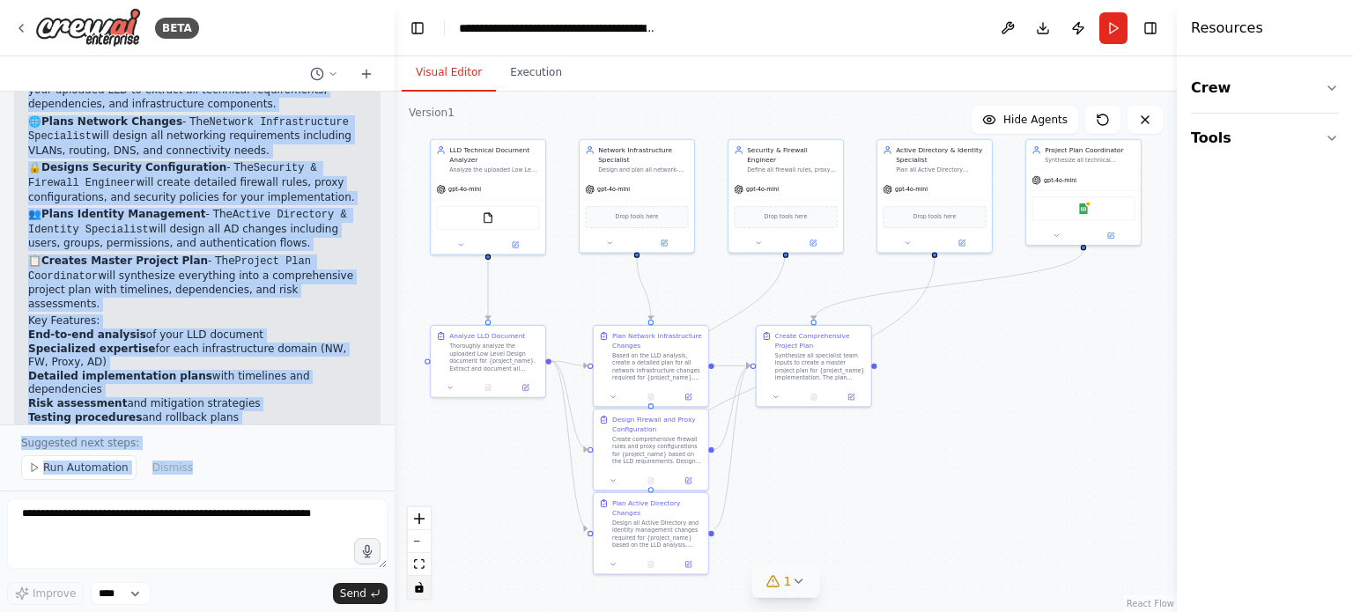
scroll to position [1812, 0]
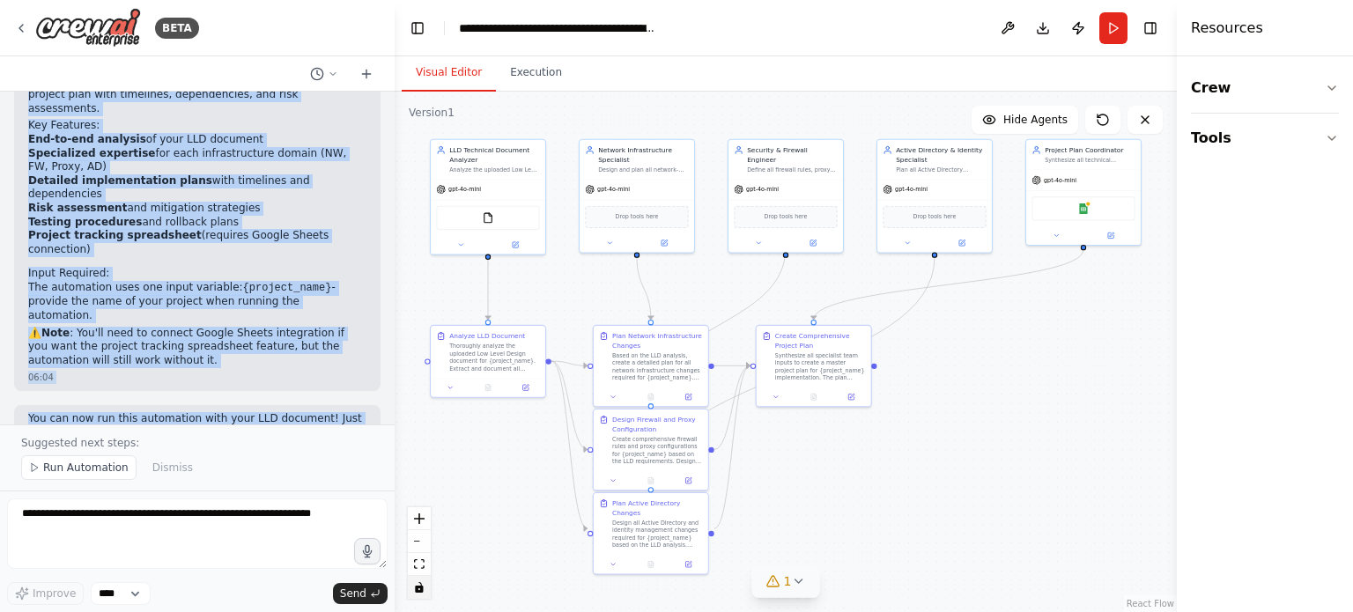
drag, startPoint x: 27, startPoint y: 205, endPoint x: 247, endPoint y: 380, distance: 280.2
click at [247, 380] on div "create an automated, detailed project plan based on LLD uploaded by the technic…" at bounding box center [197, 258] width 395 height 333
copy div "Perfect! I've created a comprehensive automation called "LLD-Based Infrastructu…"
